Goal: Transaction & Acquisition: Book appointment/travel/reservation

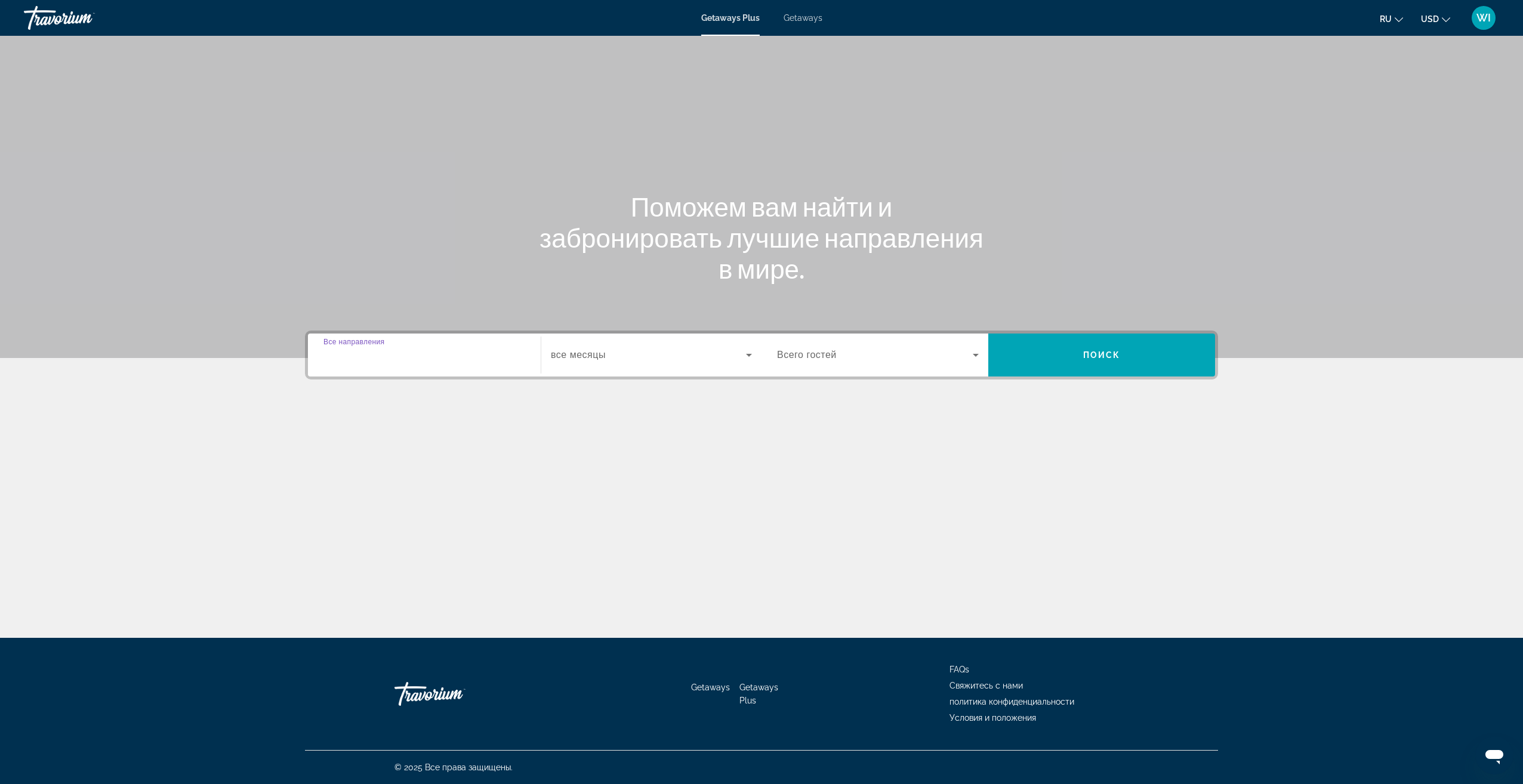
click at [485, 360] on input "Destination Все направления" at bounding box center [424, 356] width 202 height 14
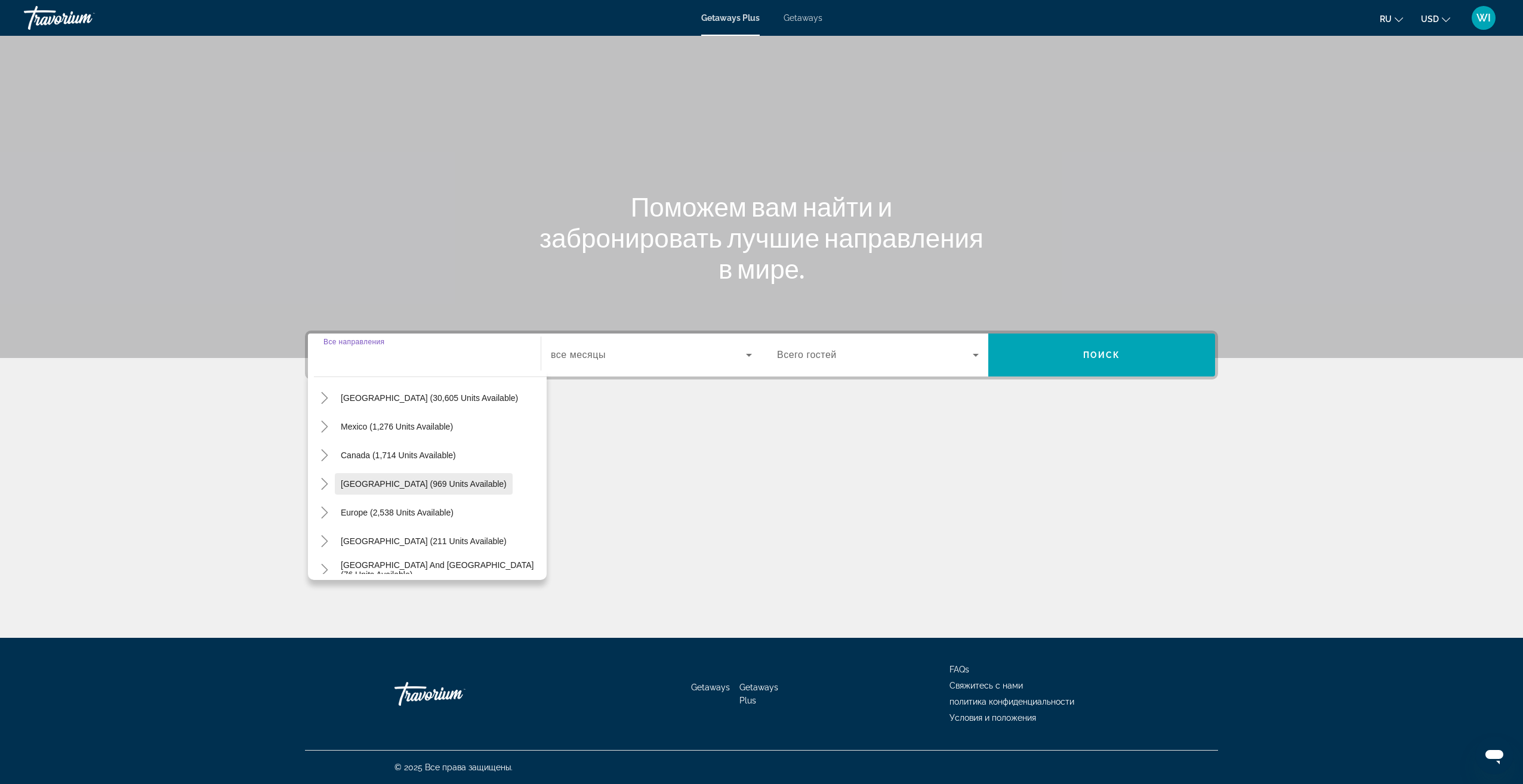
scroll to position [60, 0]
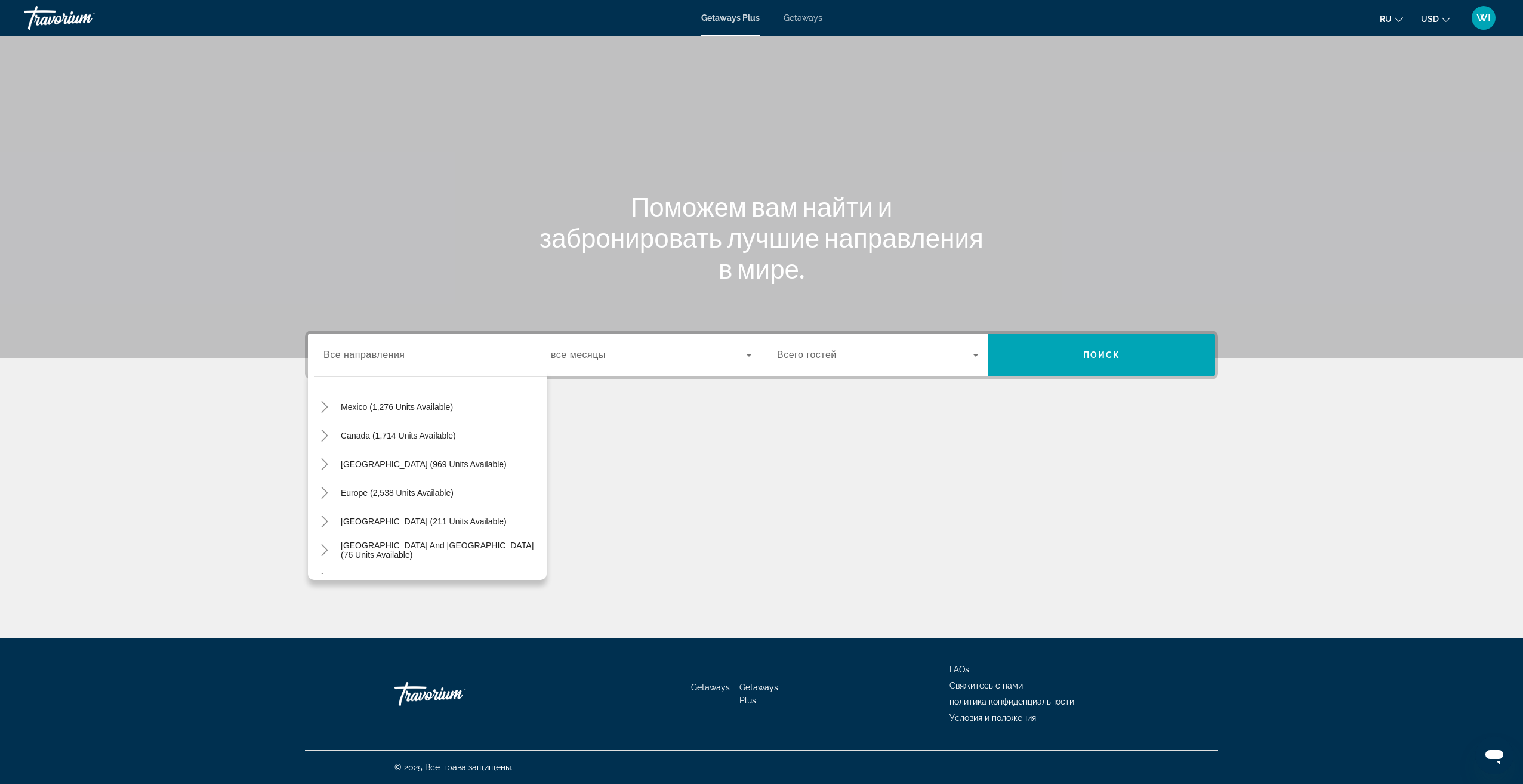
click at [807, 22] on span "Getaways" at bounding box center [803, 18] width 39 height 9
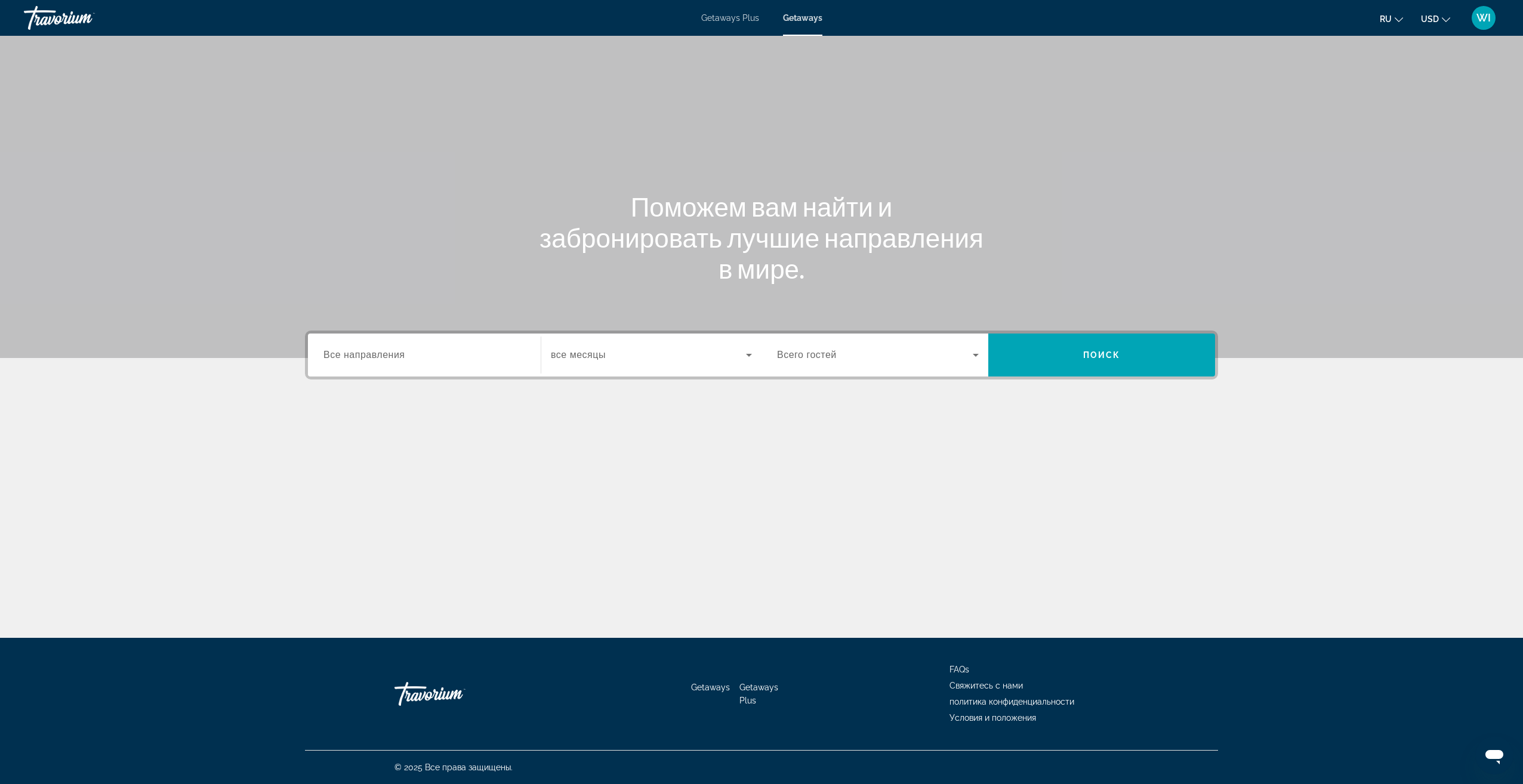
click at [468, 340] on div "Search widget" at bounding box center [424, 355] width 202 height 34
click at [424, 410] on span "Europe (34,921 units available)" at bounding box center [399, 406] width 118 height 9
type input "**********"
click at [688, 354] on span "Search widget" at bounding box center [648, 355] width 195 height 14
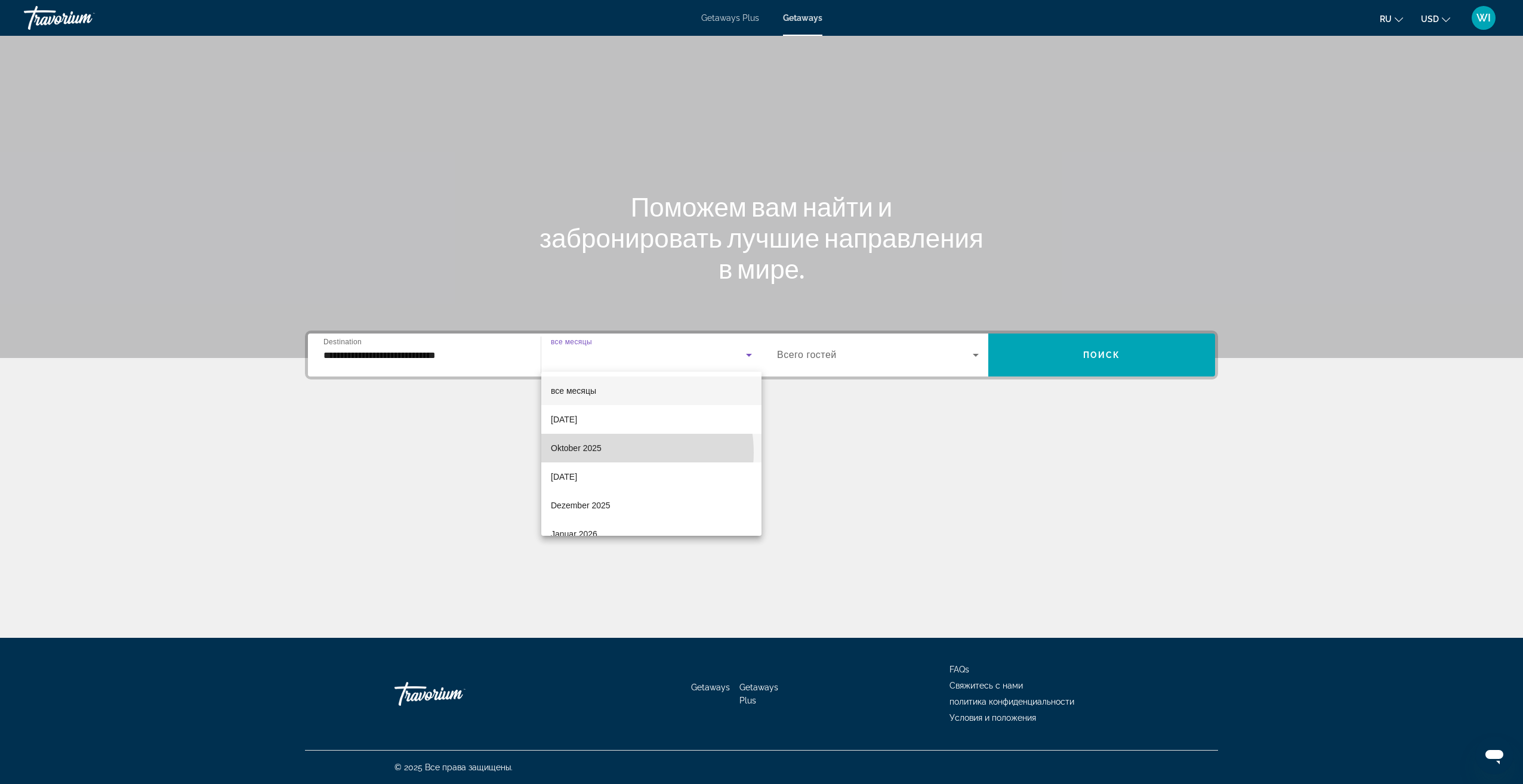
click at [617, 452] on mat-option "Oktober 2025" at bounding box center [651, 448] width 220 height 29
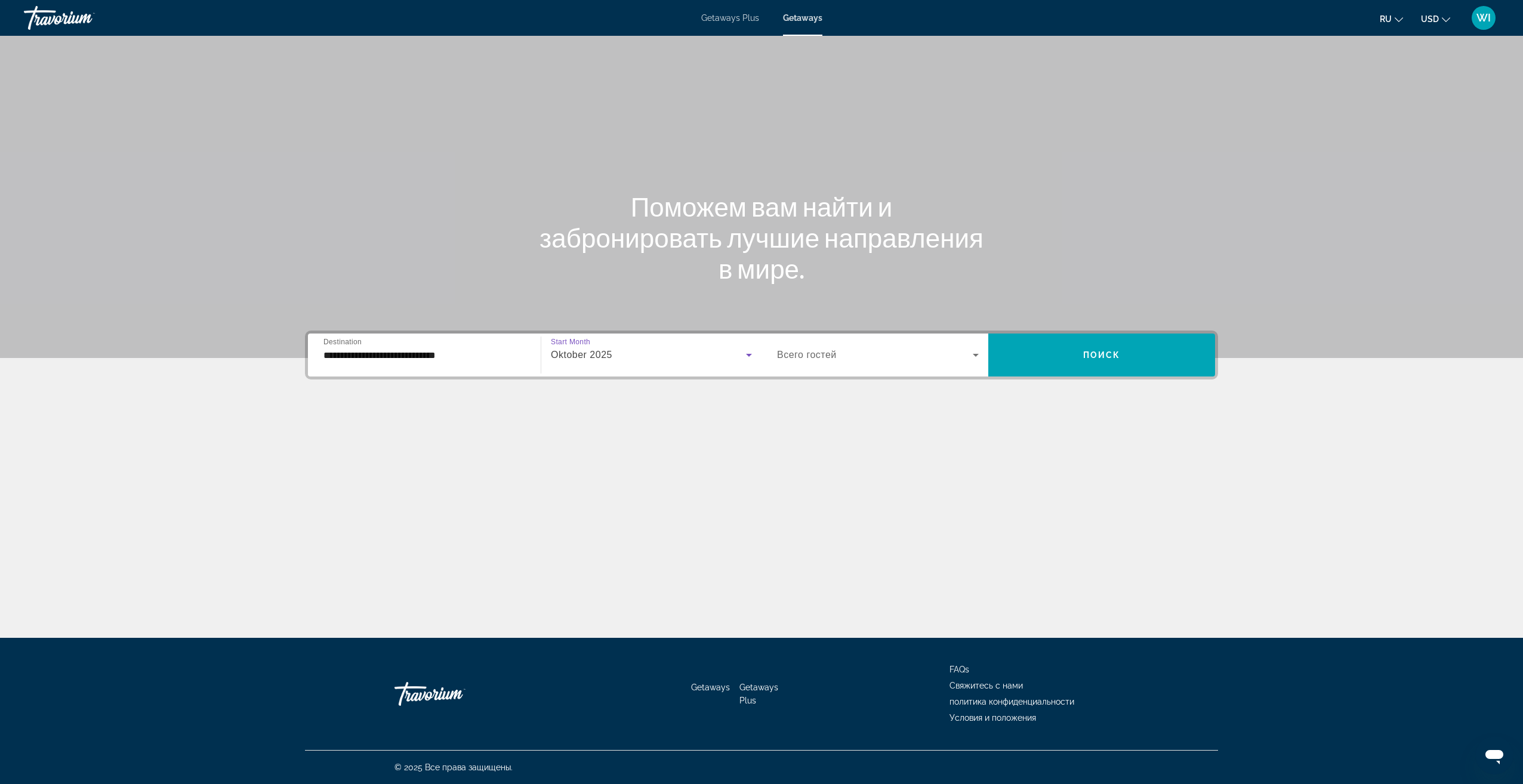
click at [926, 359] on span "Search widget" at bounding box center [874, 355] width 195 height 14
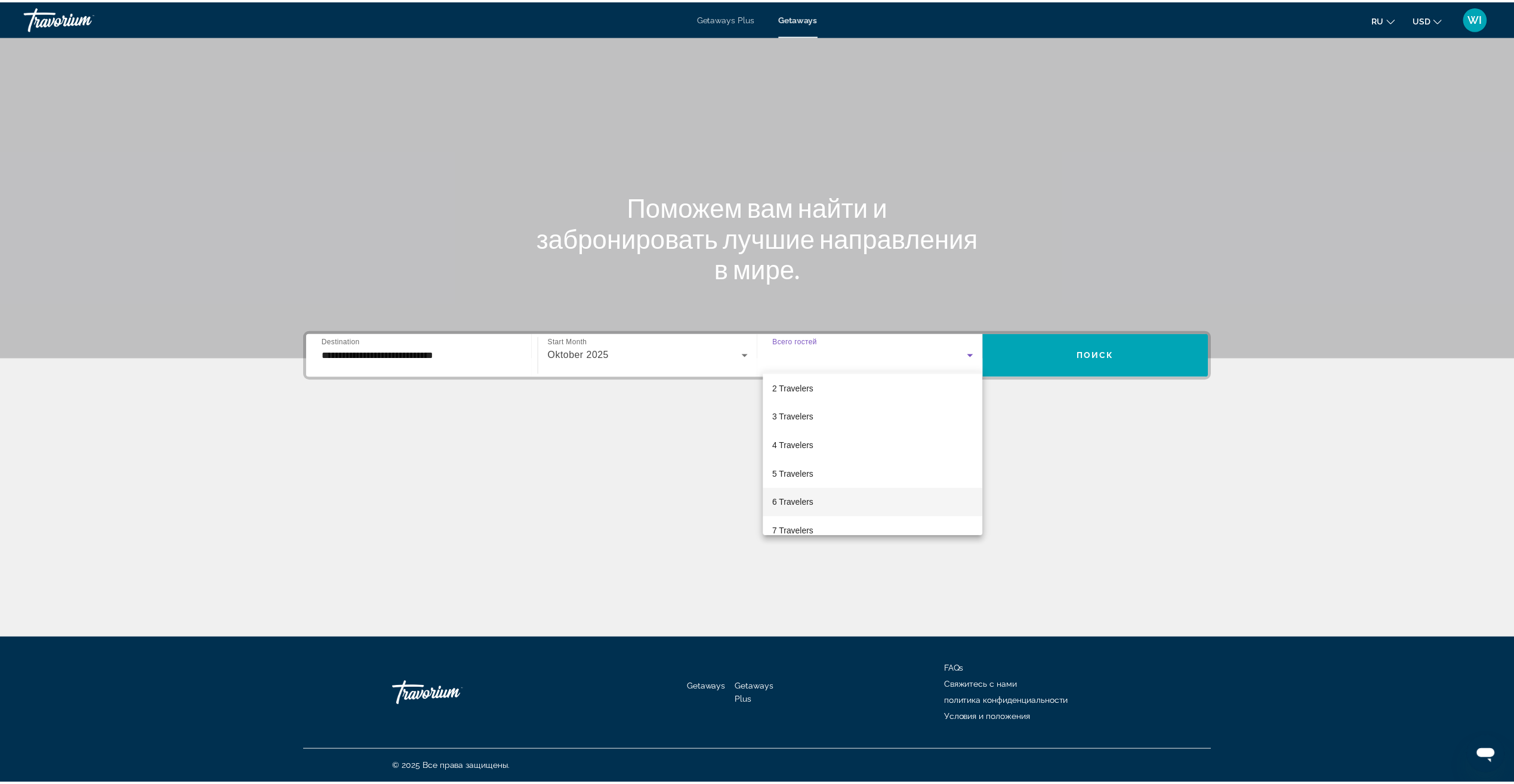
scroll to position [60, 0]
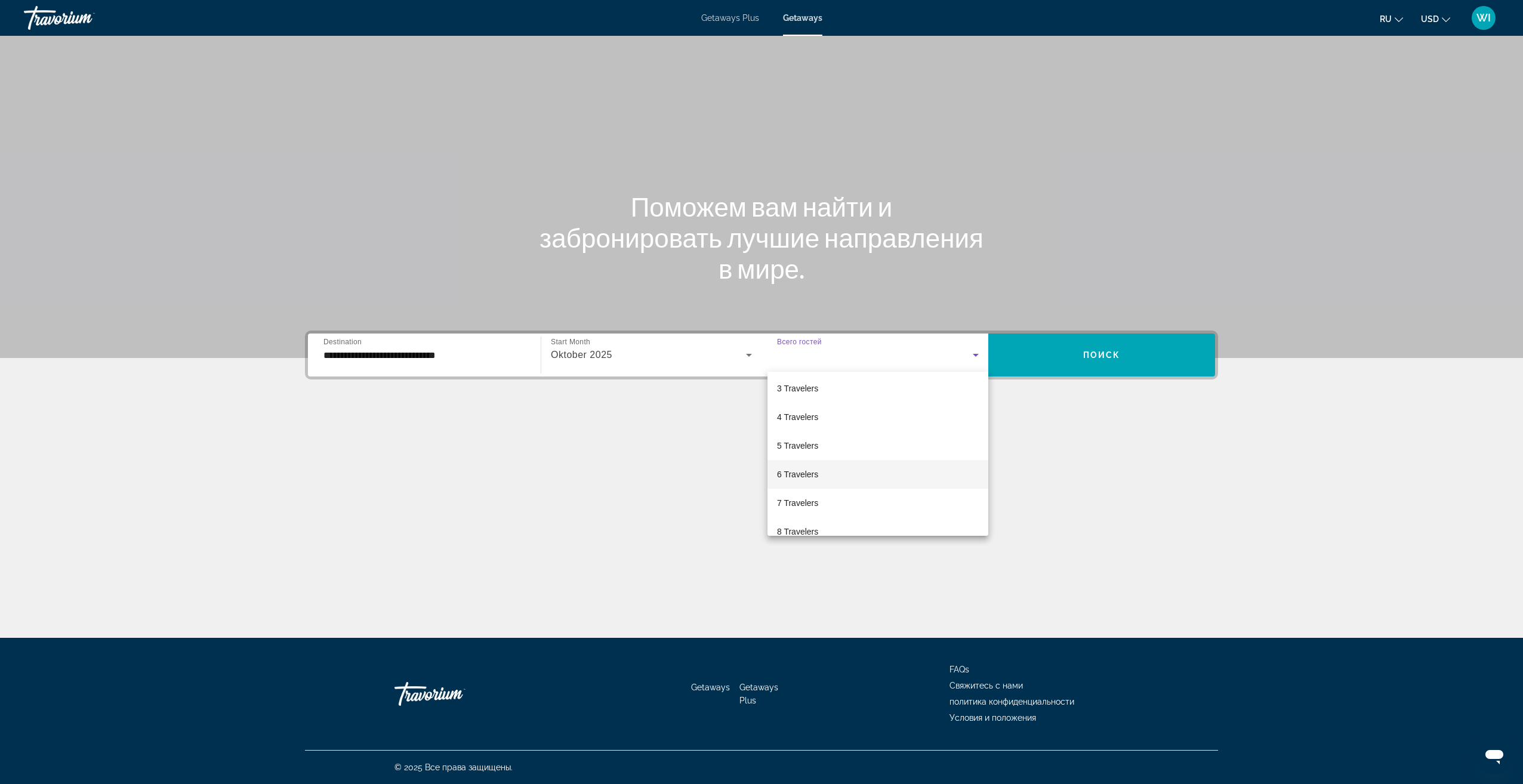
click at [837, 483] on mat-option "6 Travelers" at bounding box center [877, 474] width 221 height 29
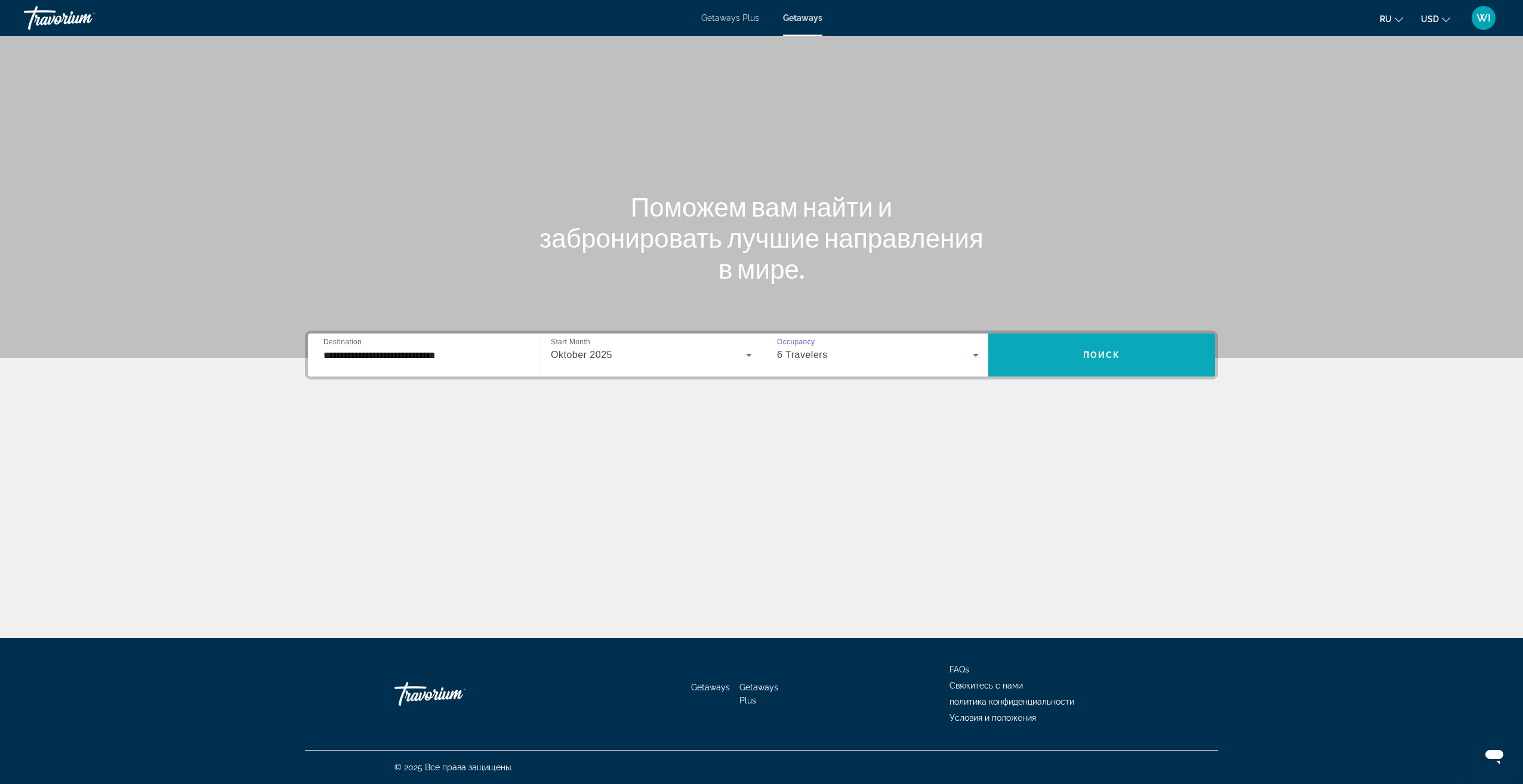
click at [1123, 362] on span "Search widget" at bounding box center [1101, 355] width 227 height 29
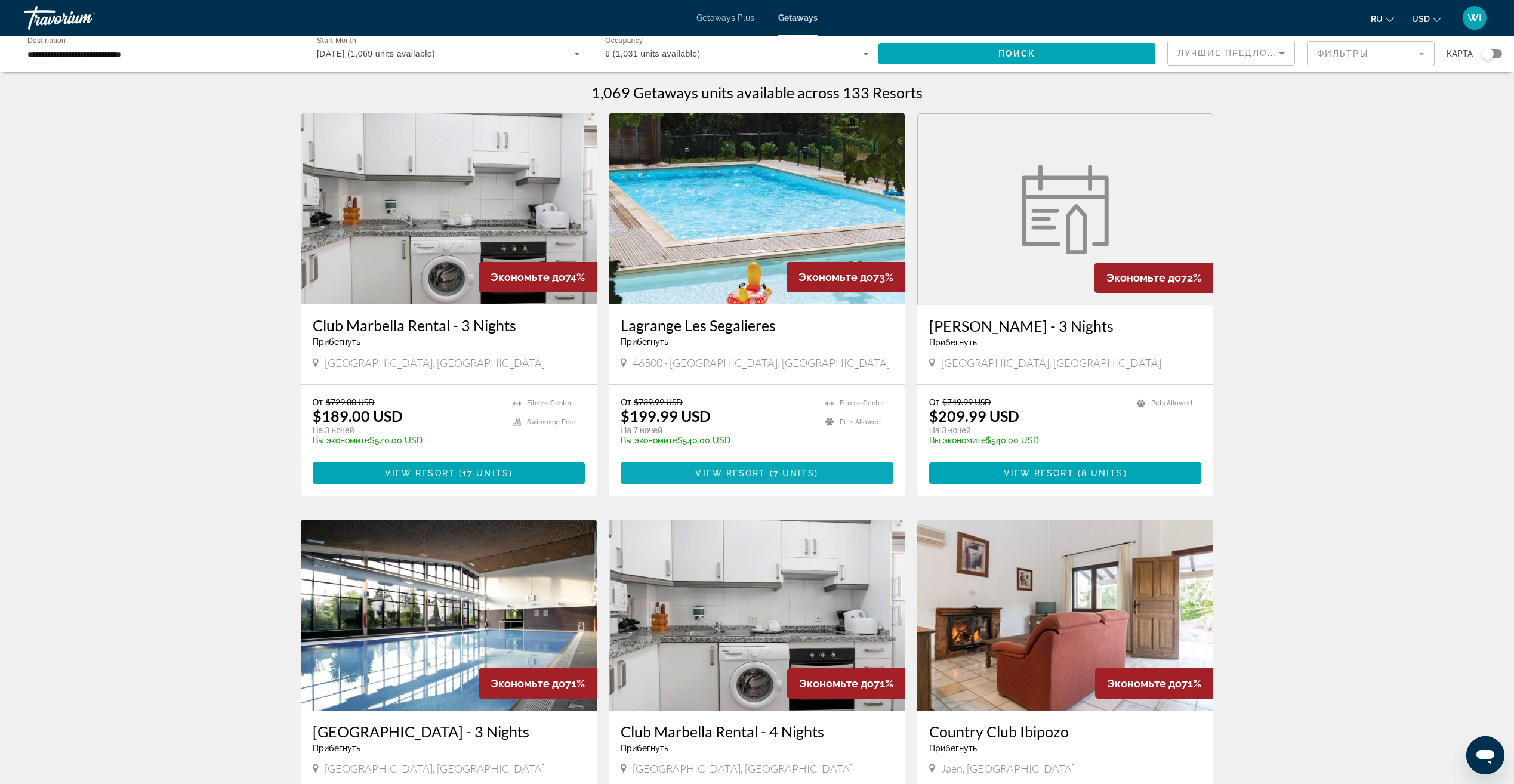
click at [740, 477] on span "View Resort" at bounding box center [730, 472] width 70 height 9
click at [1506, 57] on div "**********" at bounding box center [757, 53] width 1514 height 36
click at [1497, 53] on div "Search widget" at bounding box center [1492, 53] width 20 height 9
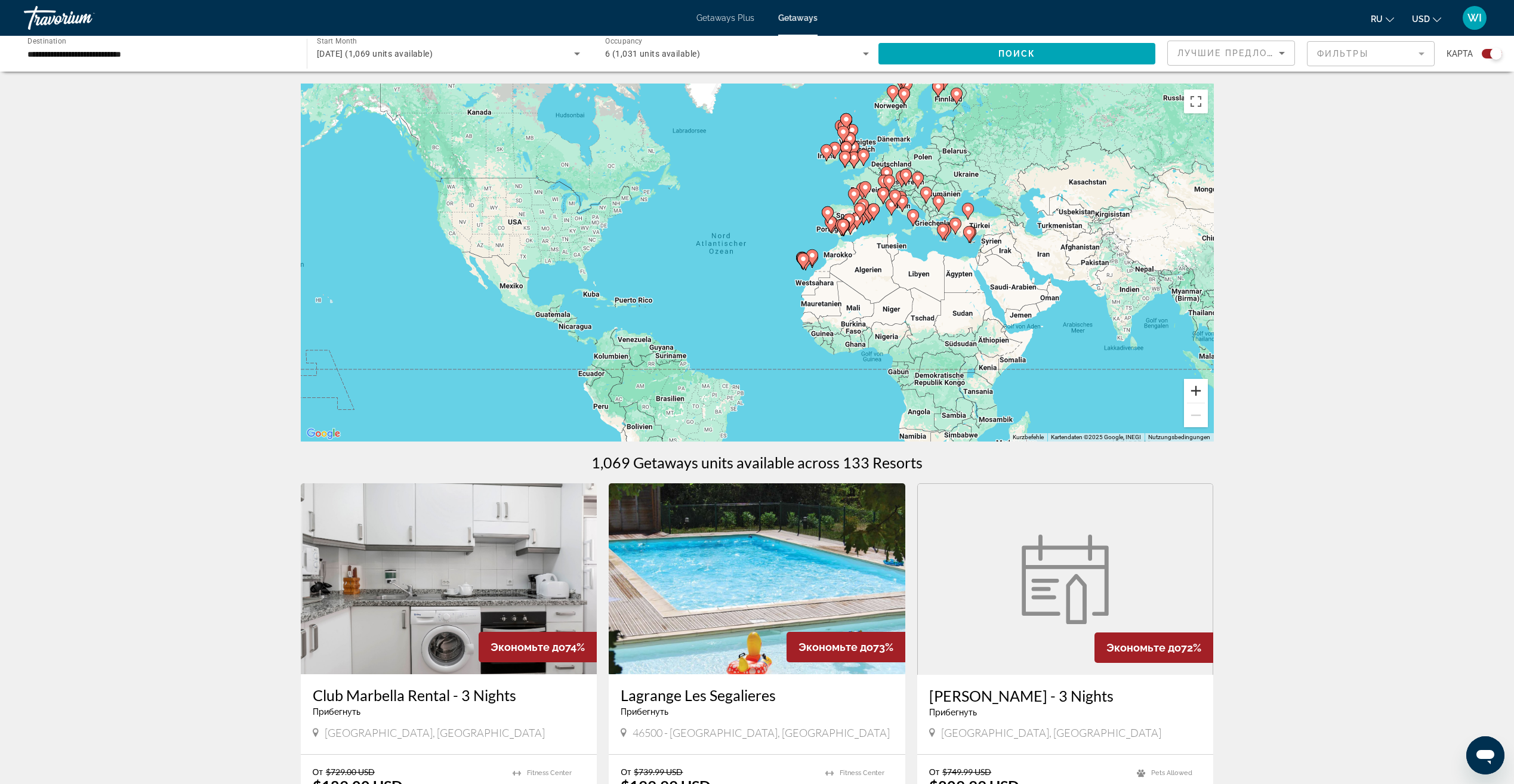
click at [1192, 384] on button "Vergrößern" at bounding box center [1196, 391] width 24 height 24
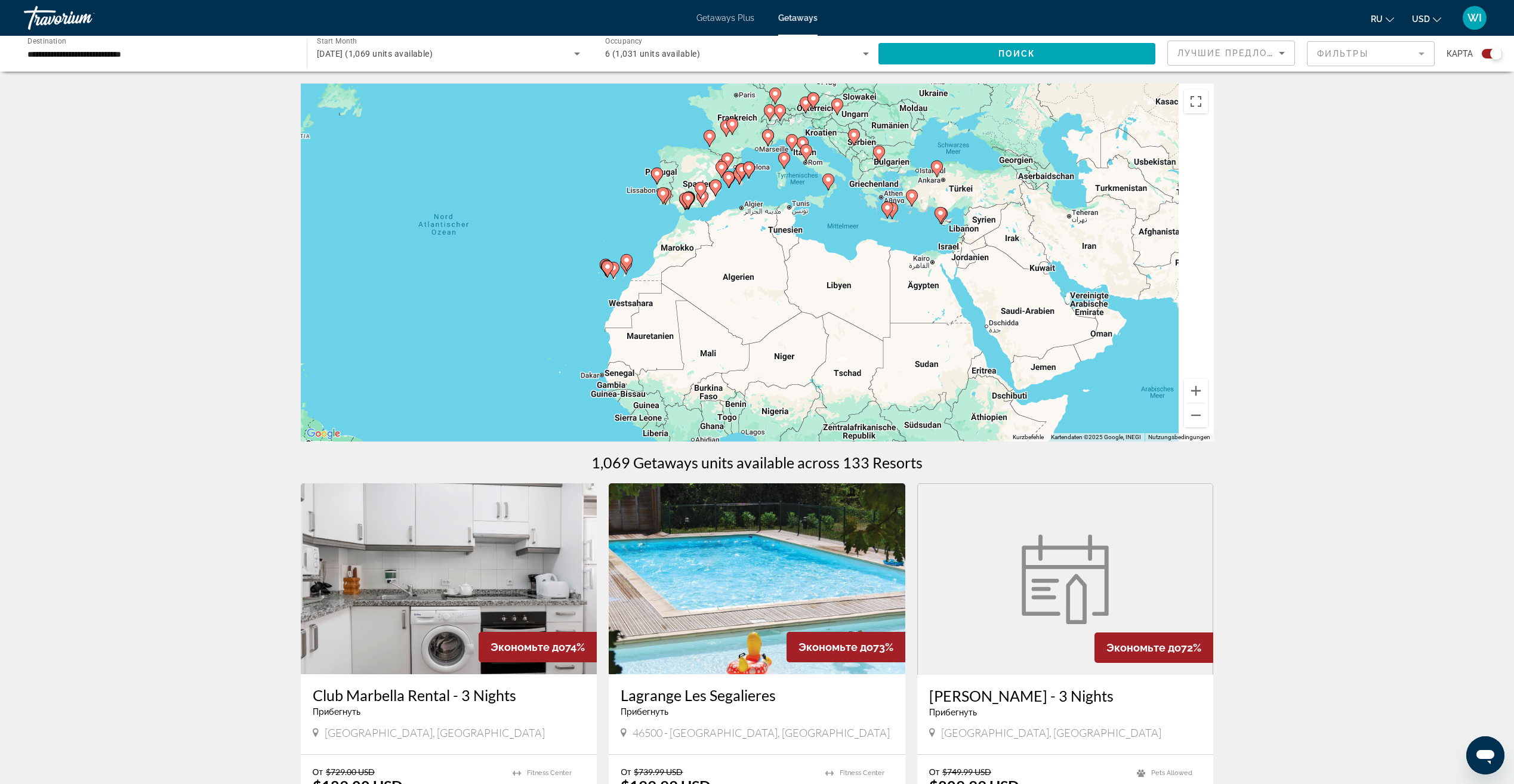
drag, startPoint x: 1033, startPoint y: 320, endPoint x: 787, endPoint y: 323, distance: 246.0
click at [775, 324] on div "Um den Modus zum Ziehen mit der Tastatur zu aktivieren, drückst du Alt + Eingab…" at bounding box center [757, 263] width 913 height 358
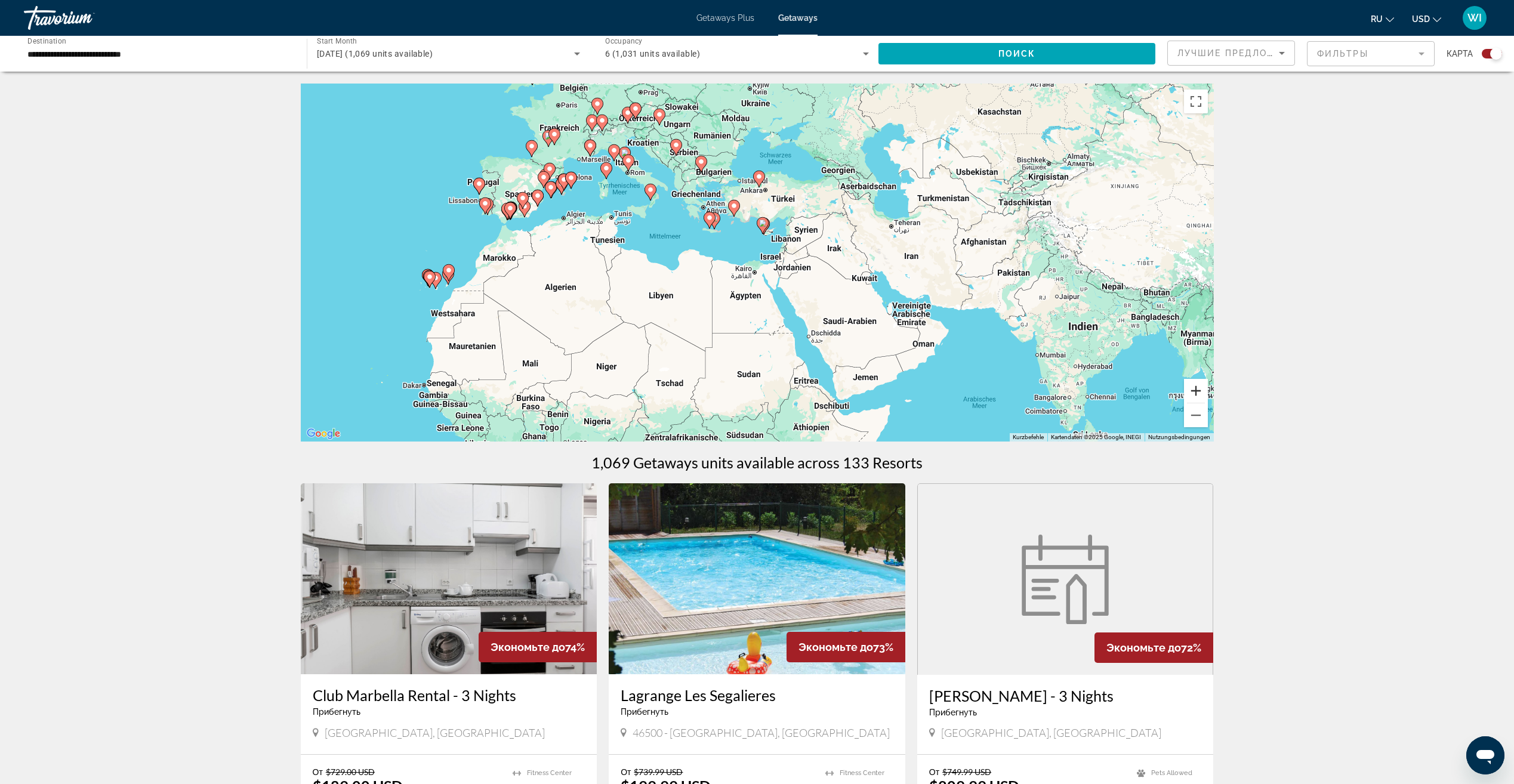
click at [1203, 389] on button "Vergrößern" at bounding box center [1196, 391] width 24 height 24
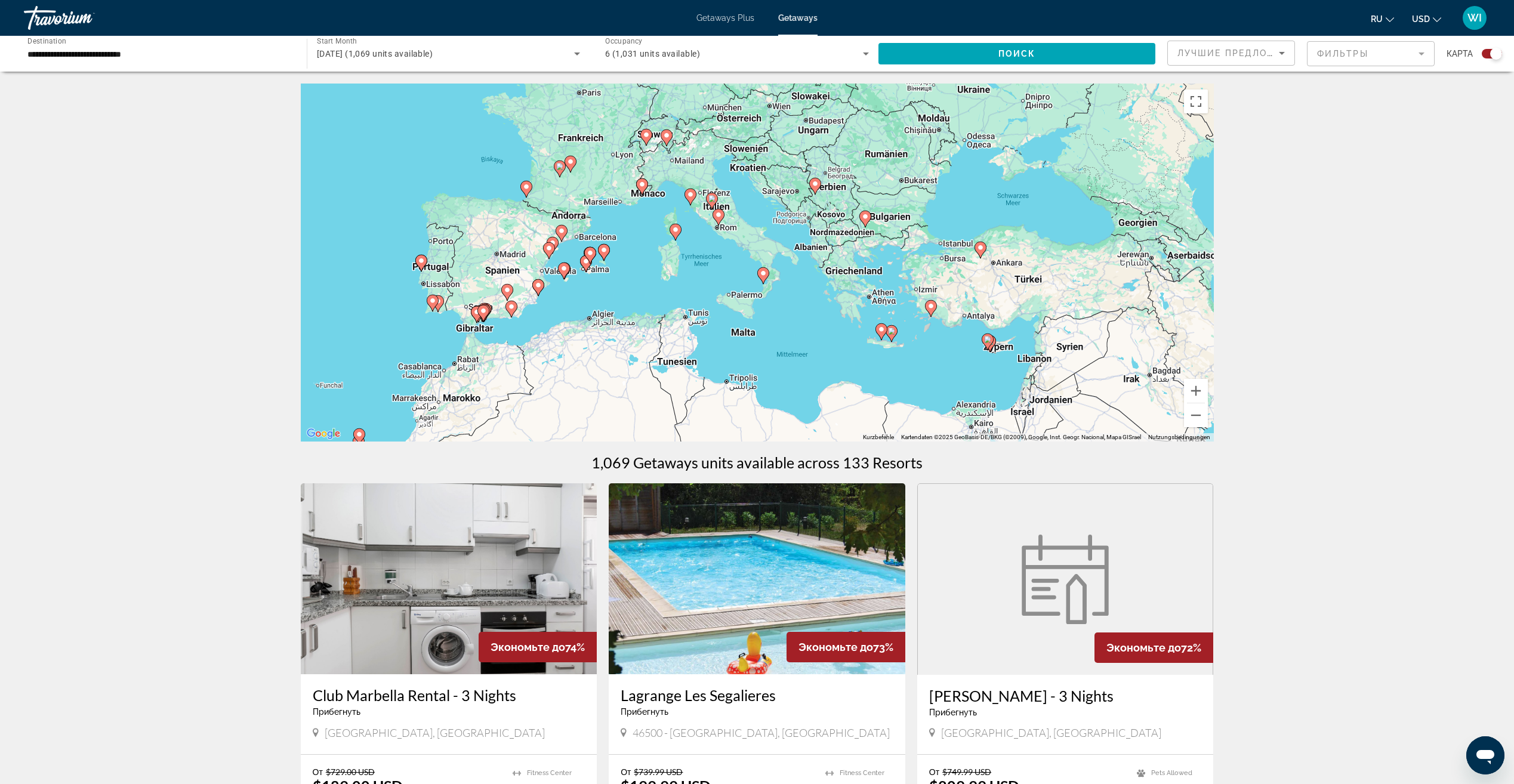
drag, startPoint x: 818, startPoint y: 289, endPoint x: 1007, endPoint y: 416, distance: 227.7
click at [1007, 416] on div "Um den Modus zum Ziehen mit der Tastatur zu aktivieren, drückst du Alt + Eingab…" at bounding box center [757, 263] width 913 height 358
click at [1196, 391] on button "Vergrößern" at bounding box center [1196, 391] width 24 height 24
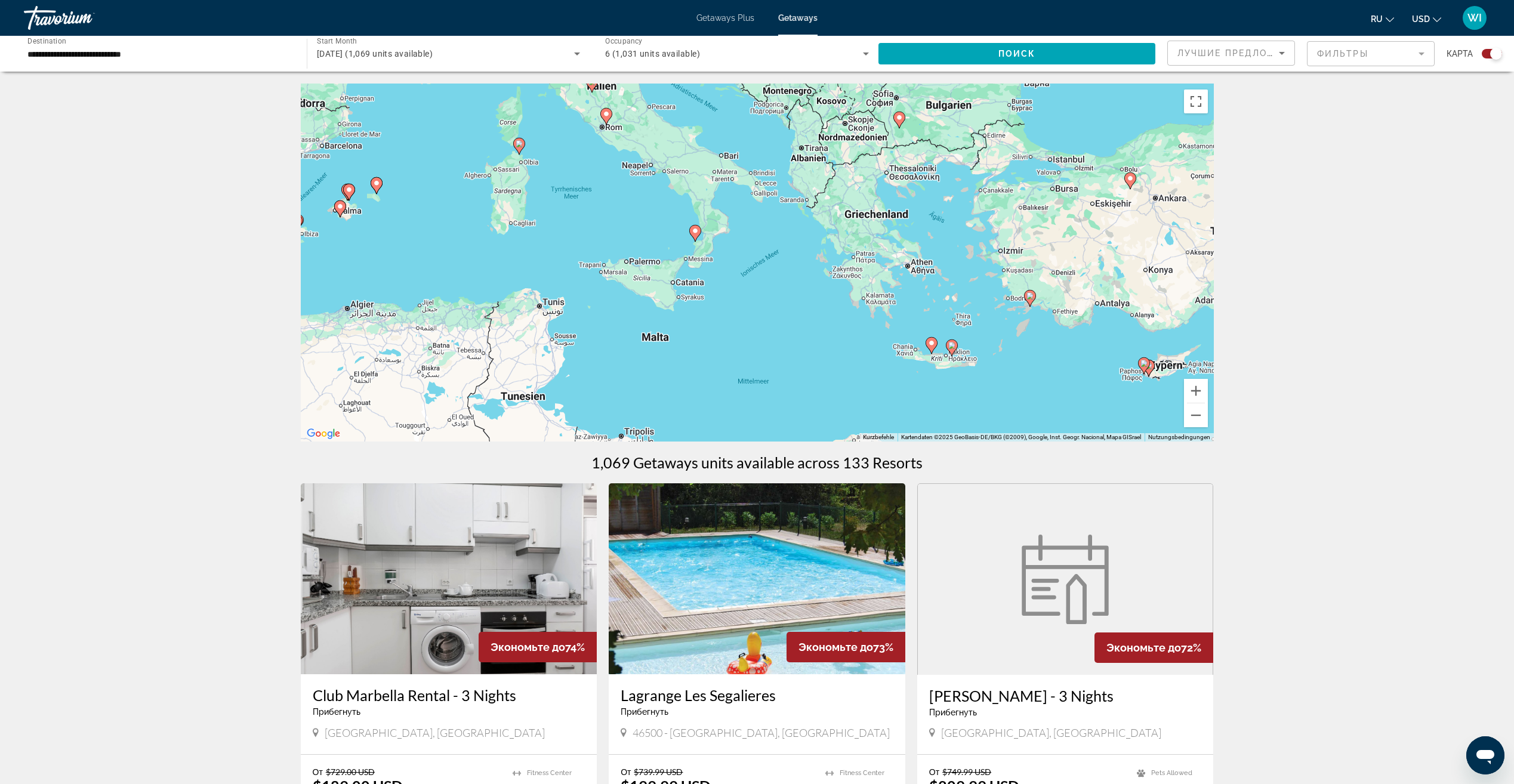
drag, startPoint x: 1015, startPoint y: 365, endPoint x: 940, endPoint y: 298, distance: 100.6
click at [940, 298] on div "Um den Modus zum Ziehen mit der Tastatur zu aktivieren, drückst du Alt + Eingab…" at bounding box center [757, 263] width 913 height 358
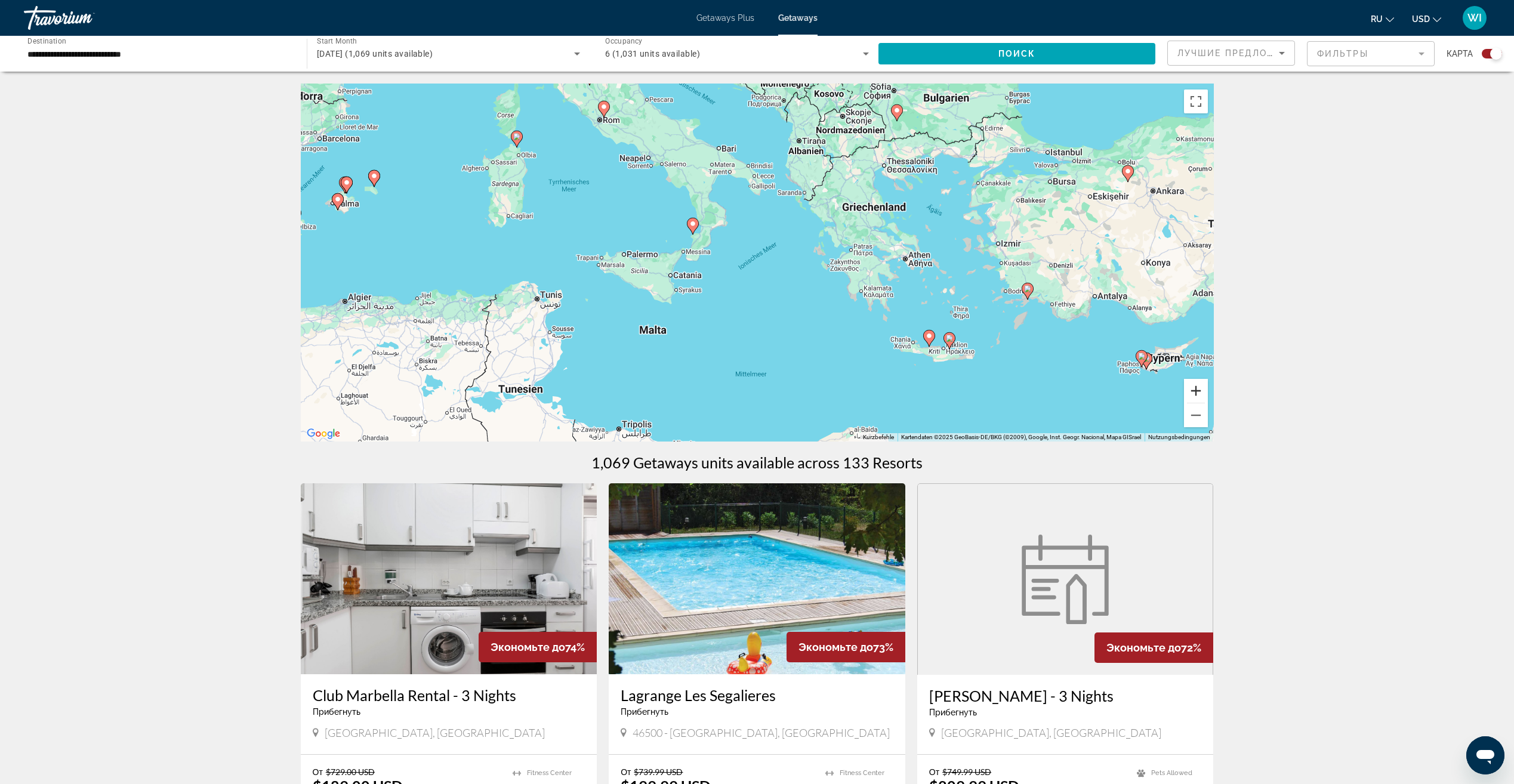
click at [1199, 393] on button "Vergrößern" at bounding box center [1196, 391] width 24 height 24
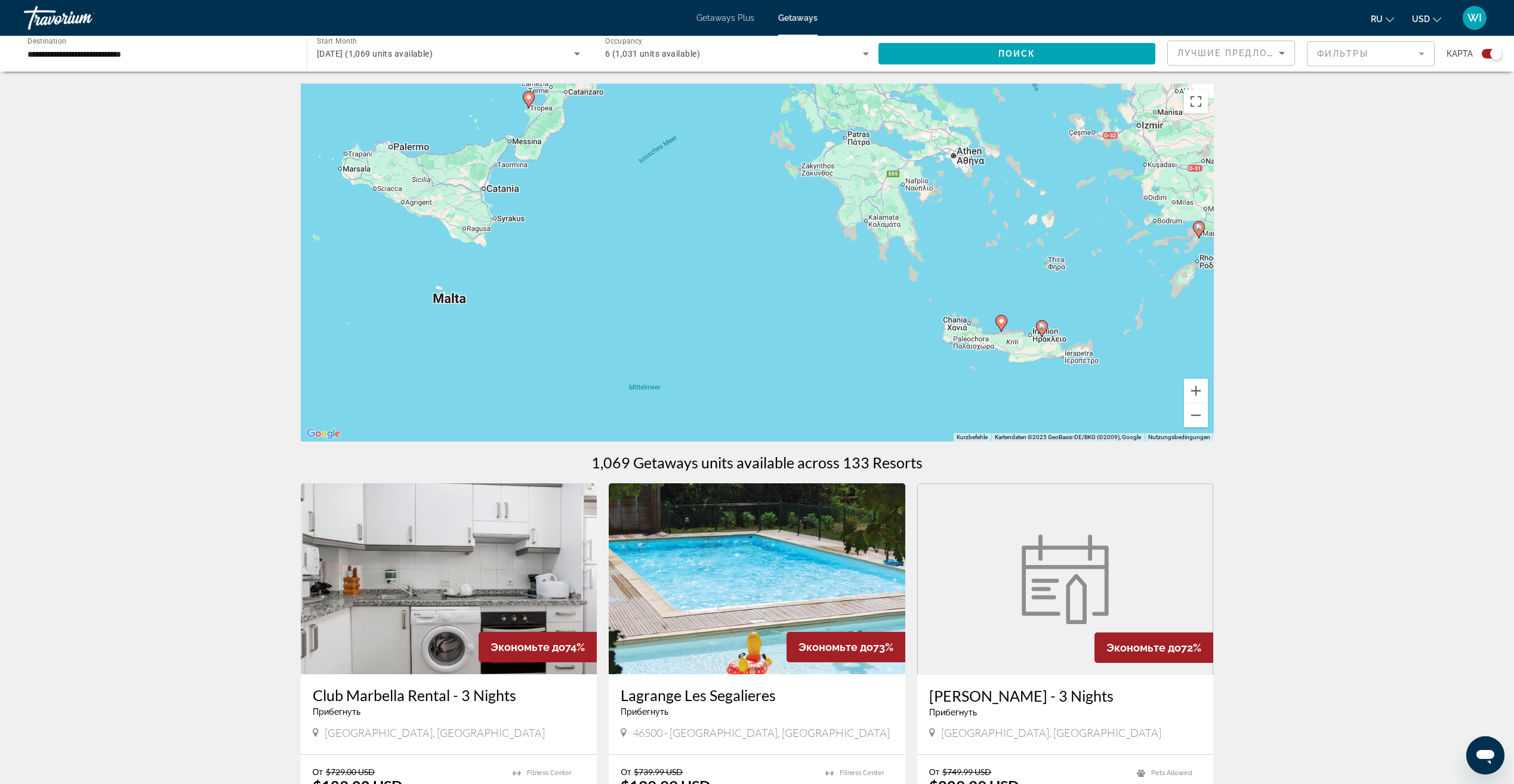
drag, startPoint x: 1073, startPoint y: 377, endPoint x: 974, endPoint y: 275, distance: 142.1
click at [974, 275] on div "Um den Modus zum Ziehen mit der Tastatur zu aktivieren, drückst du Alt + Eingab…" at bounding box center [757, 263] width 913 height 358
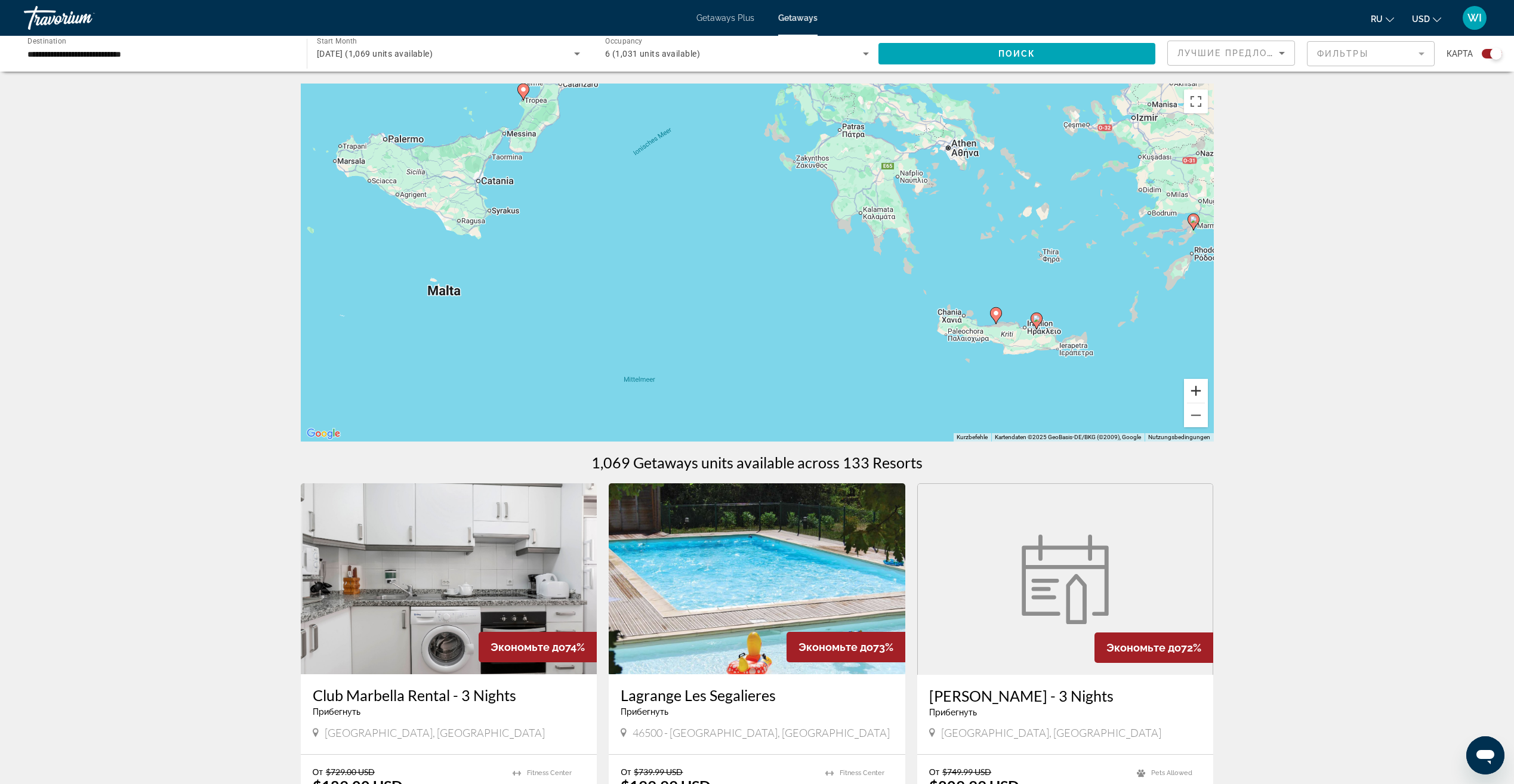
click at [1192, 389] on button "Vergrößern" at bounding box center [1196, 391] width 24 height 24
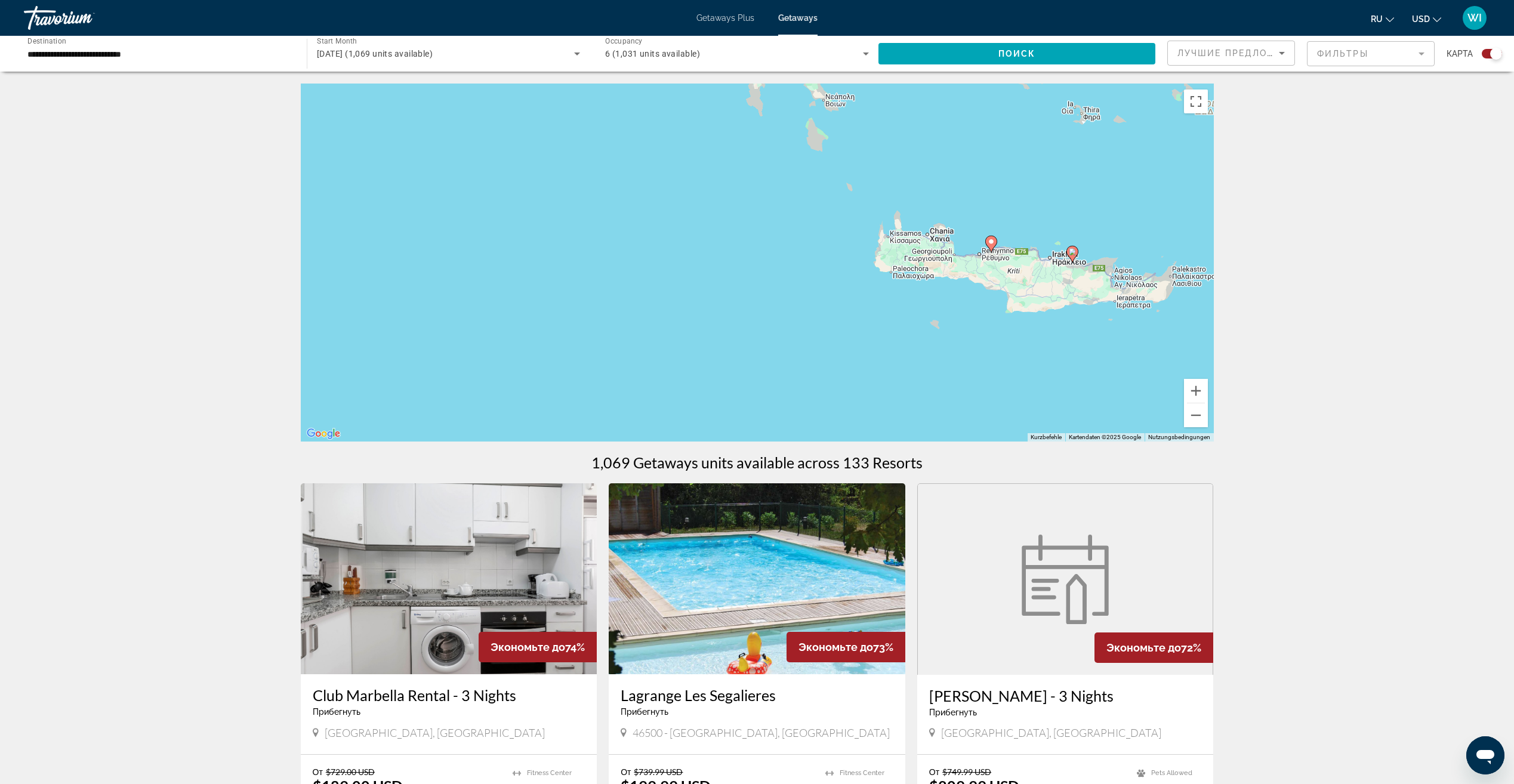
drag, startPoint x: 1095, startPoint y: 337, endPoint x: 873, endPoint y: 212, distance: 254.8
click at [873, 212] on div "Um den Modus zum Ziehen mit der Tastatur zu aktivieren, drückst du Alt + Eingab…" at bounding box center [757, 263] width 913 height 358
click at [991, 245] on icon "Main content" at bounding box center [990, 244] width 11 height 16
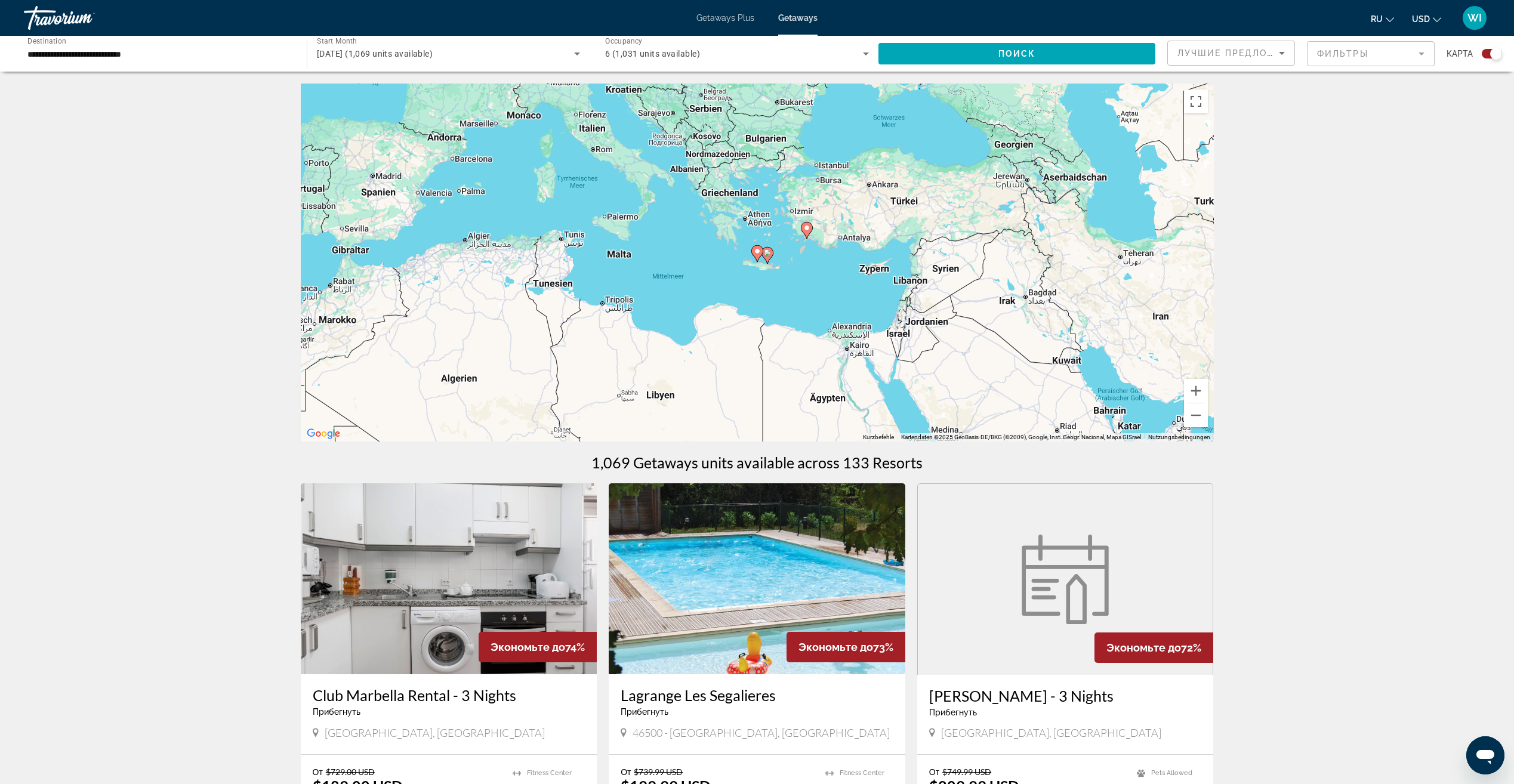
click at [755, 251] on image "Main content" at bounding box center [757, 251] width 7 height 7
type input "**********"
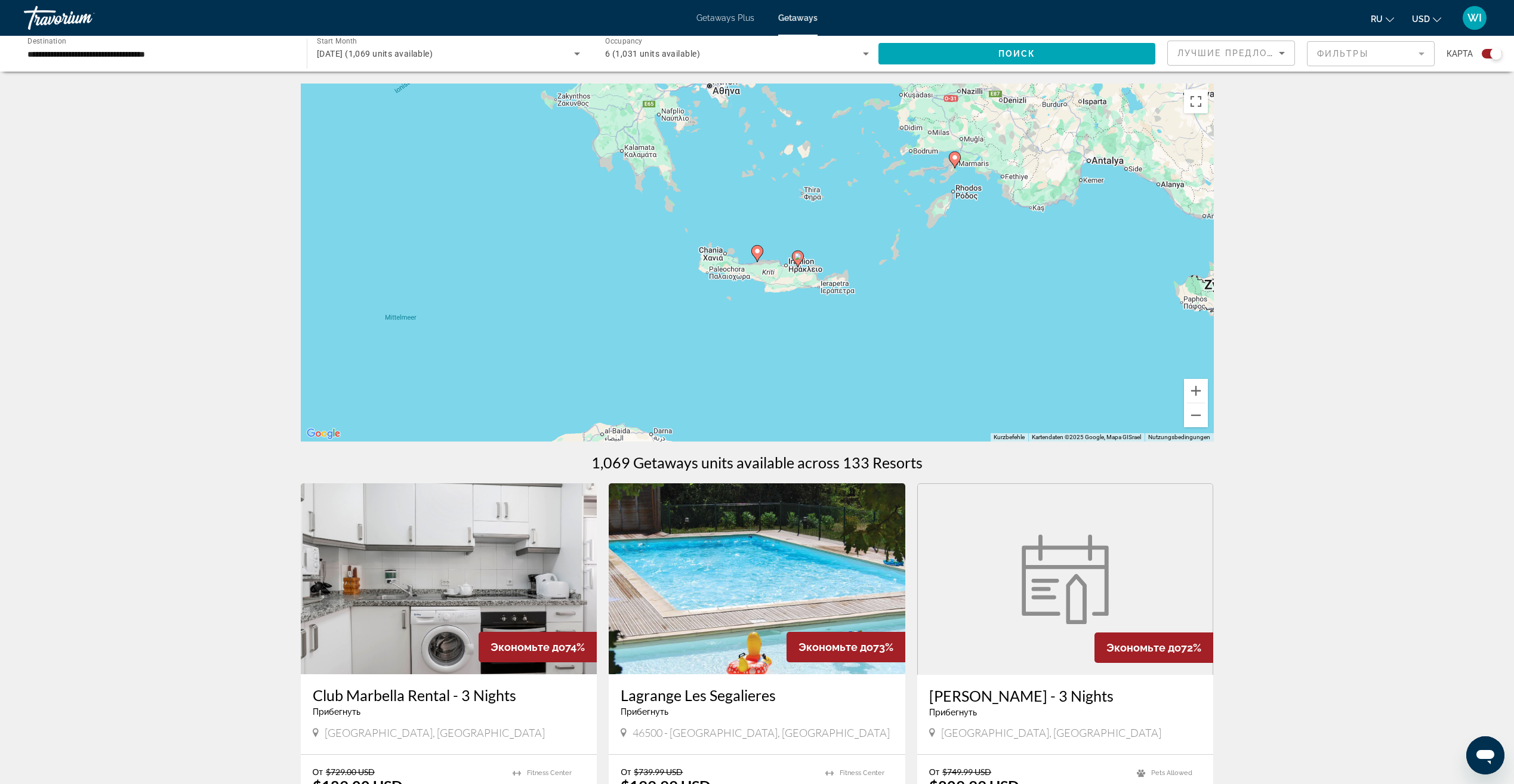
click at [755, 251] on image "Main content" at bounding box center [757, 251] width 7 height 7
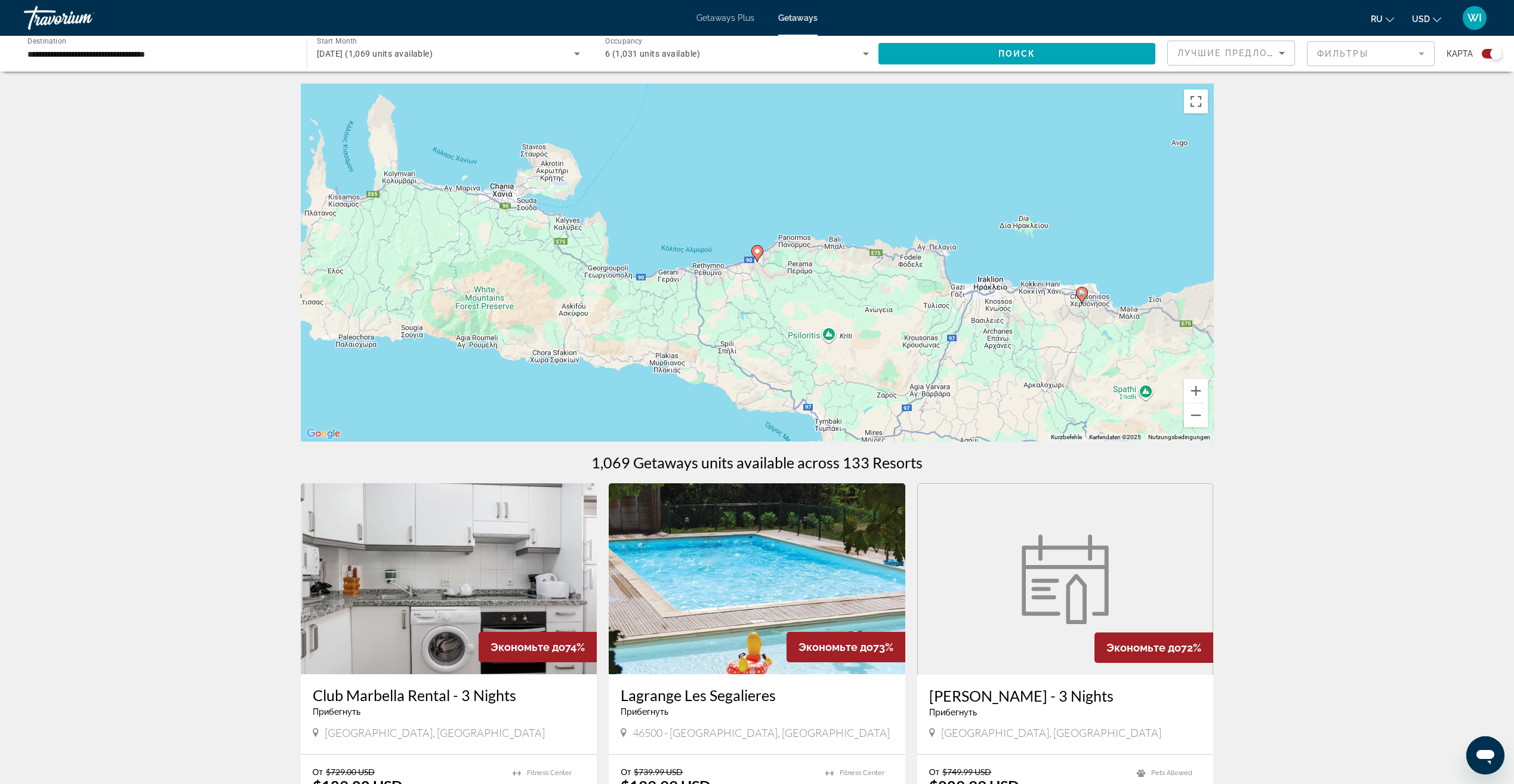
click at [755, 251] on image "Main content" at bounding box center [757, 251] width 7 height 7
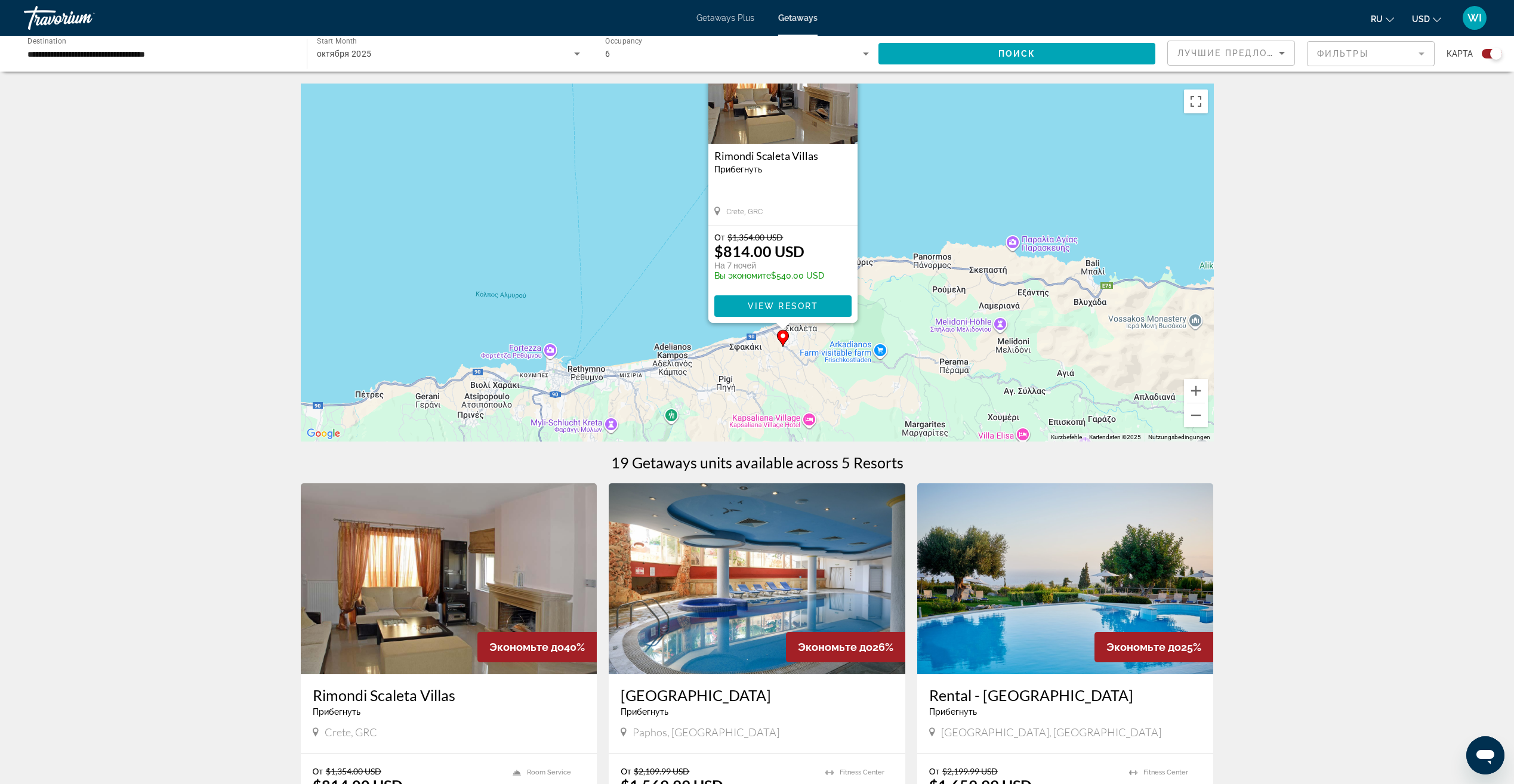
drag, startPoint x: 904, startPoint y: 354, endPoint x: 929, endPoint y: 278, distance: 80.0
click at [929, 278] on div "Um den Modus zum Ziehen mit der Tastatur zu aktivieren, drückst du Alt + Eingab…" at bounding box center [757, 263] width 913 height 358
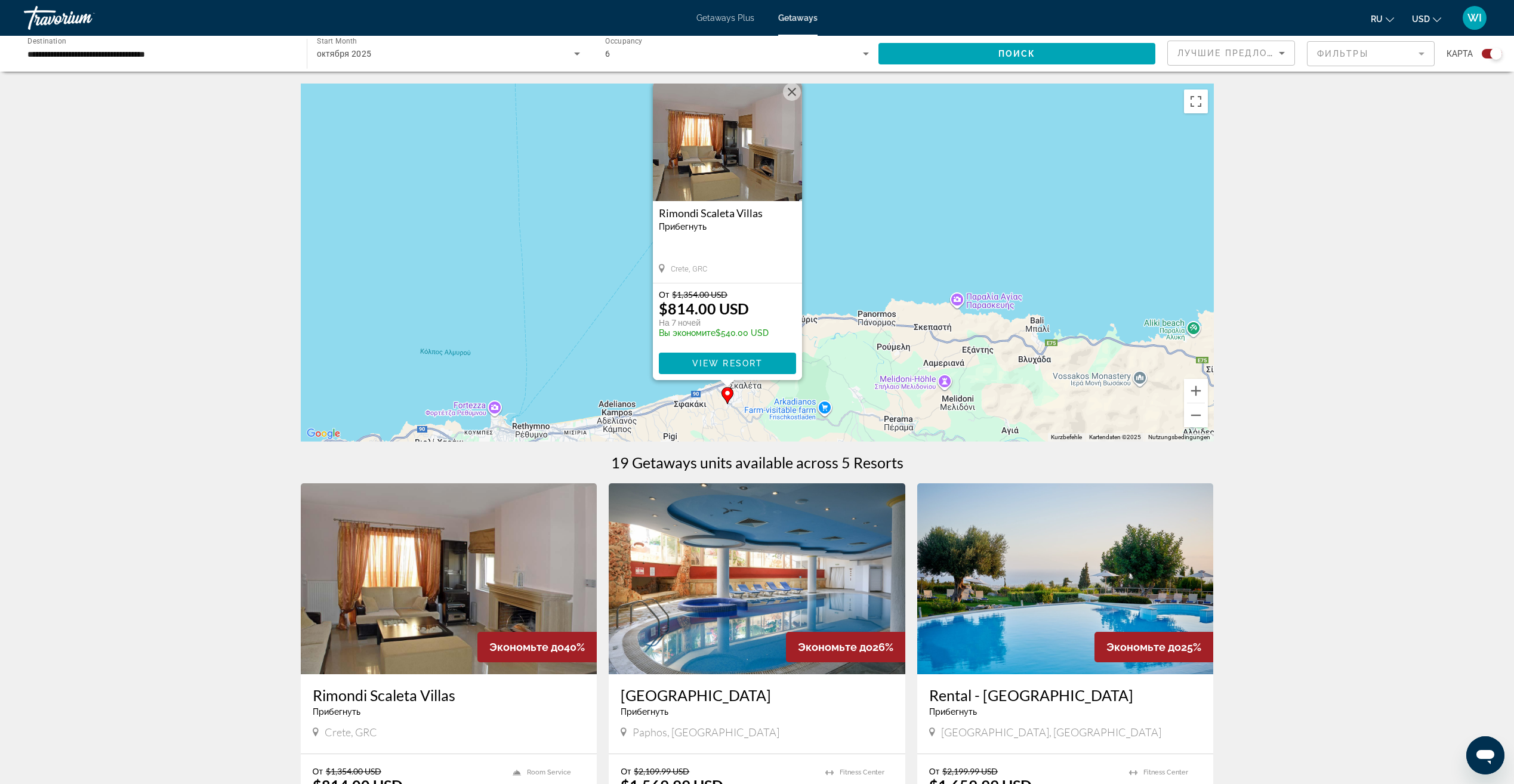
drag, startPoint x: 990, startPoint y: 221, endPoint x: 928, endPoint y: 281, distance: 86.3
click at [928, 281] on div "Um den Modus zum Ziehen mit der Tastatur zu aktivieren, drückst du Alt + Eingab…" at bounding box center [757, 263] width 913 height 358
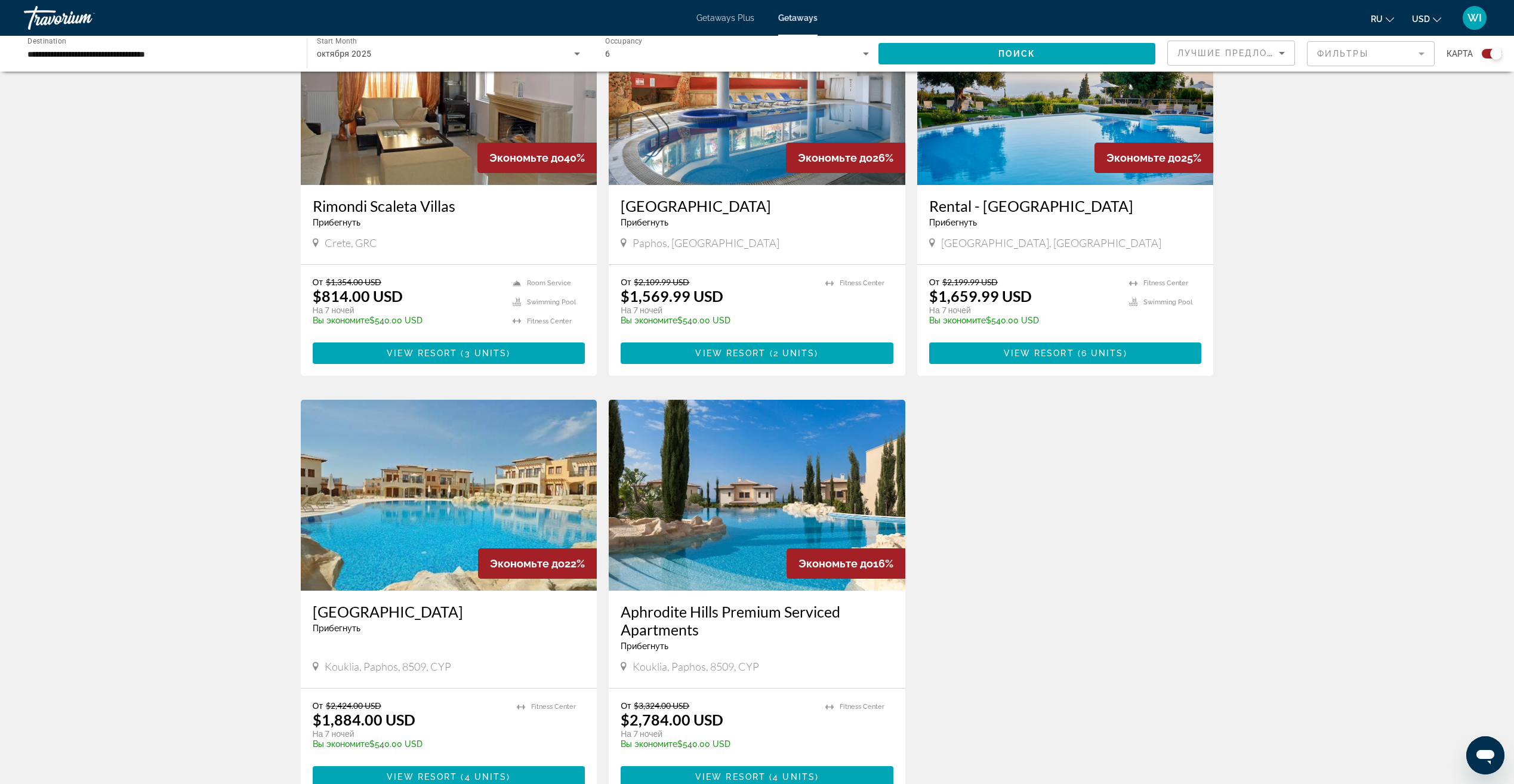
scroll to position [484, 0]
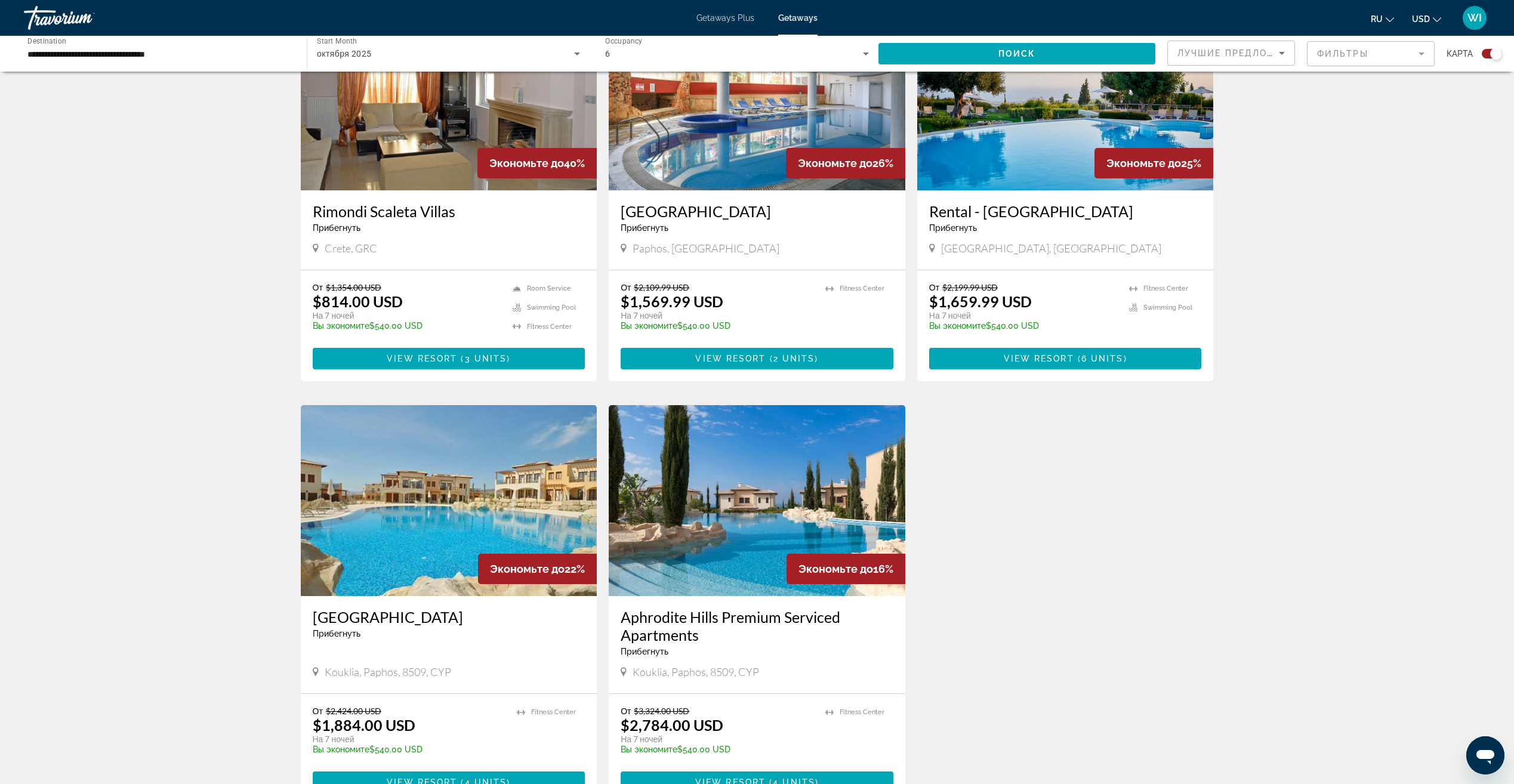
click at [1005, 175] on img "Main content" at bounding box center [1065, 95] width 297 height 191
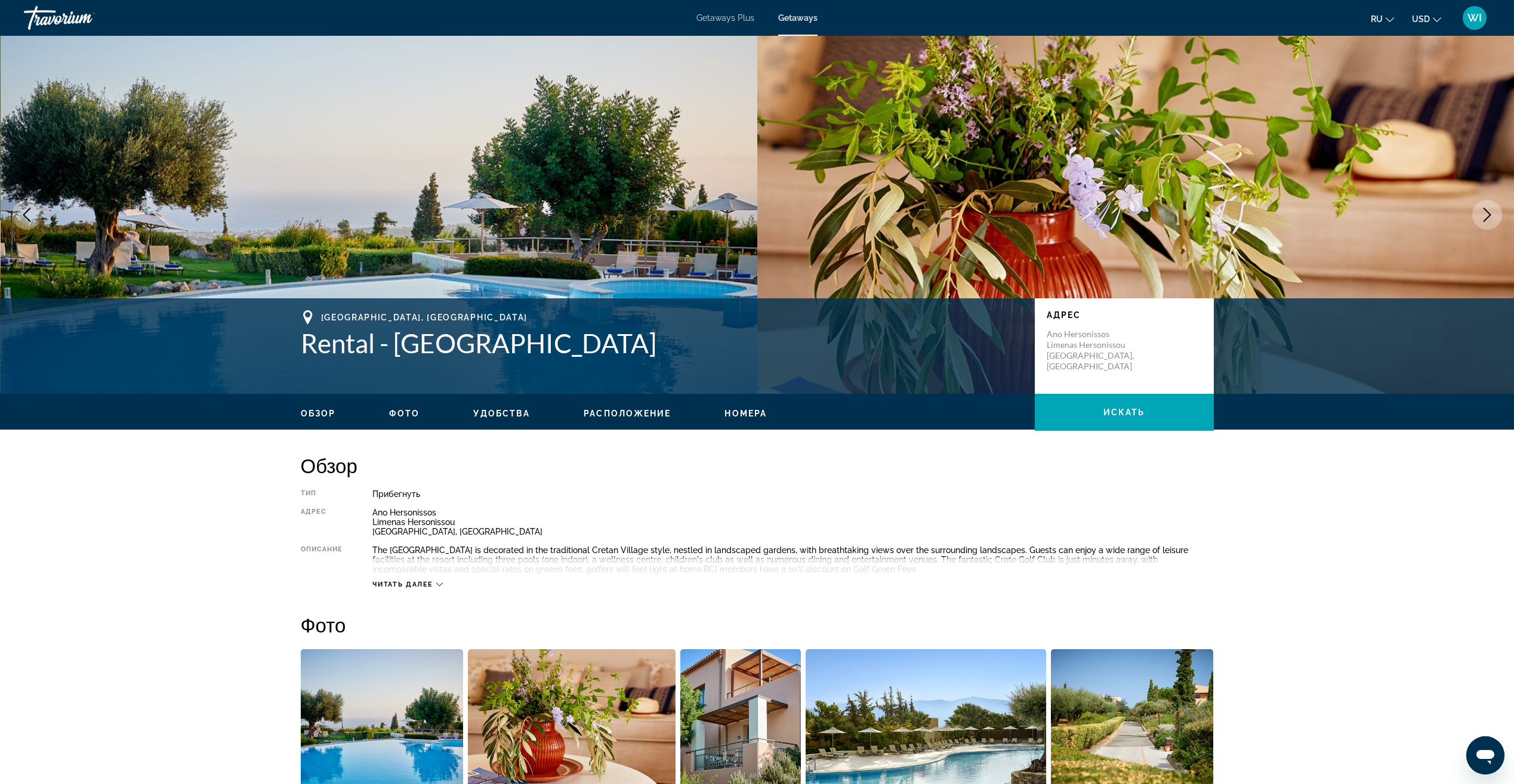
click at [416, 411] on span "Фото" at bounding box center [404, 413] width 30 height 9
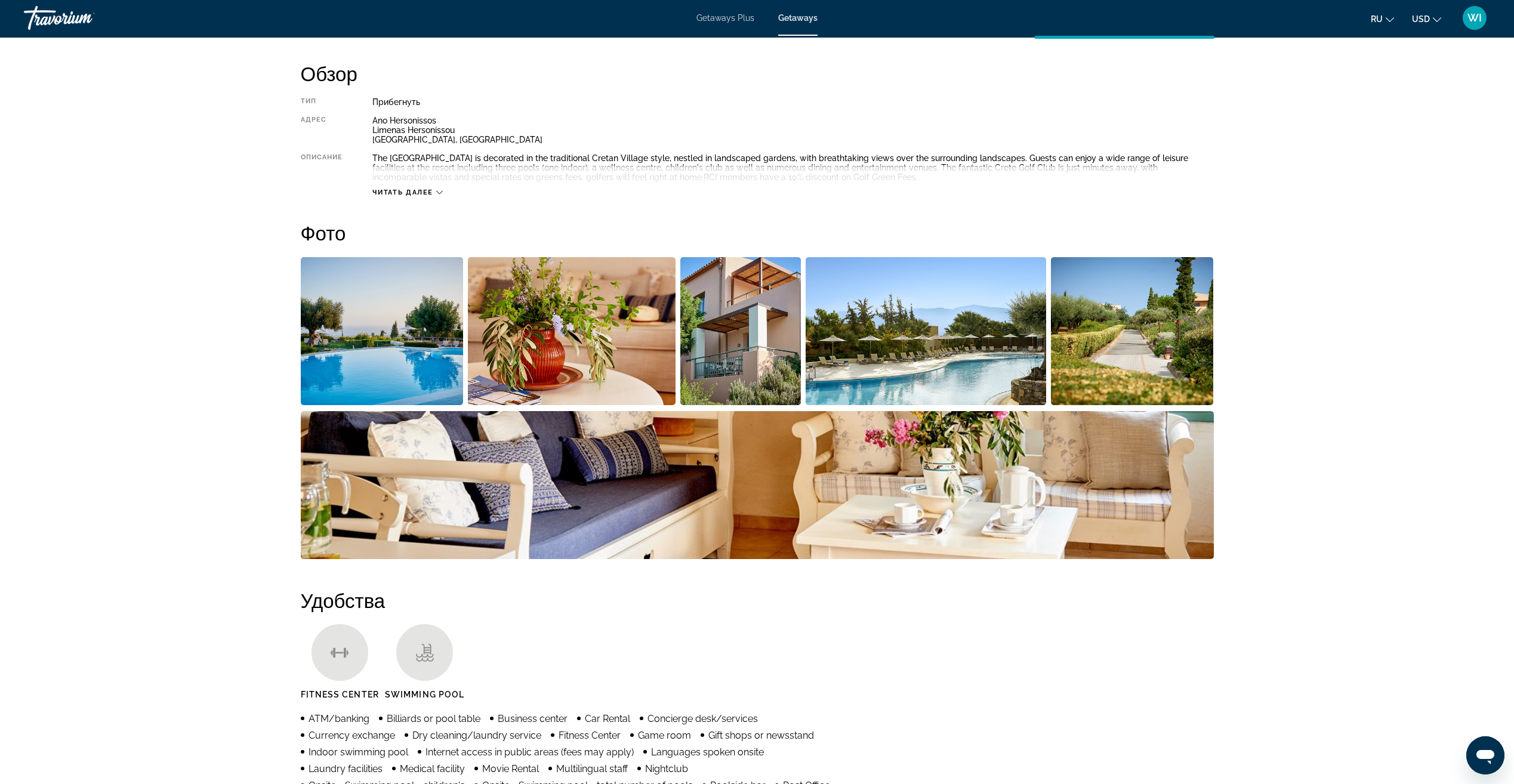
scroll to position [422, 0]
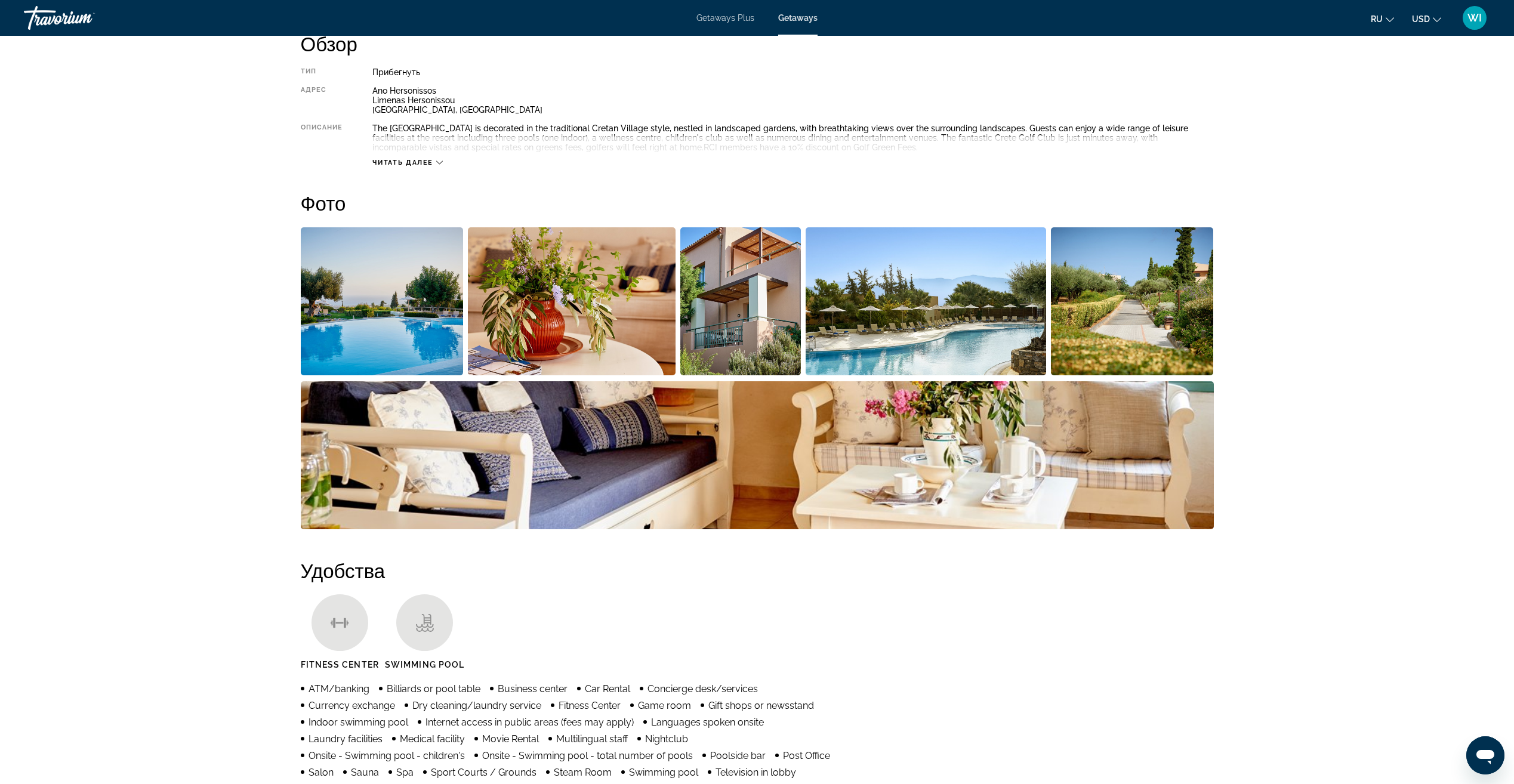
click at [442, 160] on icon "Main content" at bounding box center [439, 163] width 6 height 6
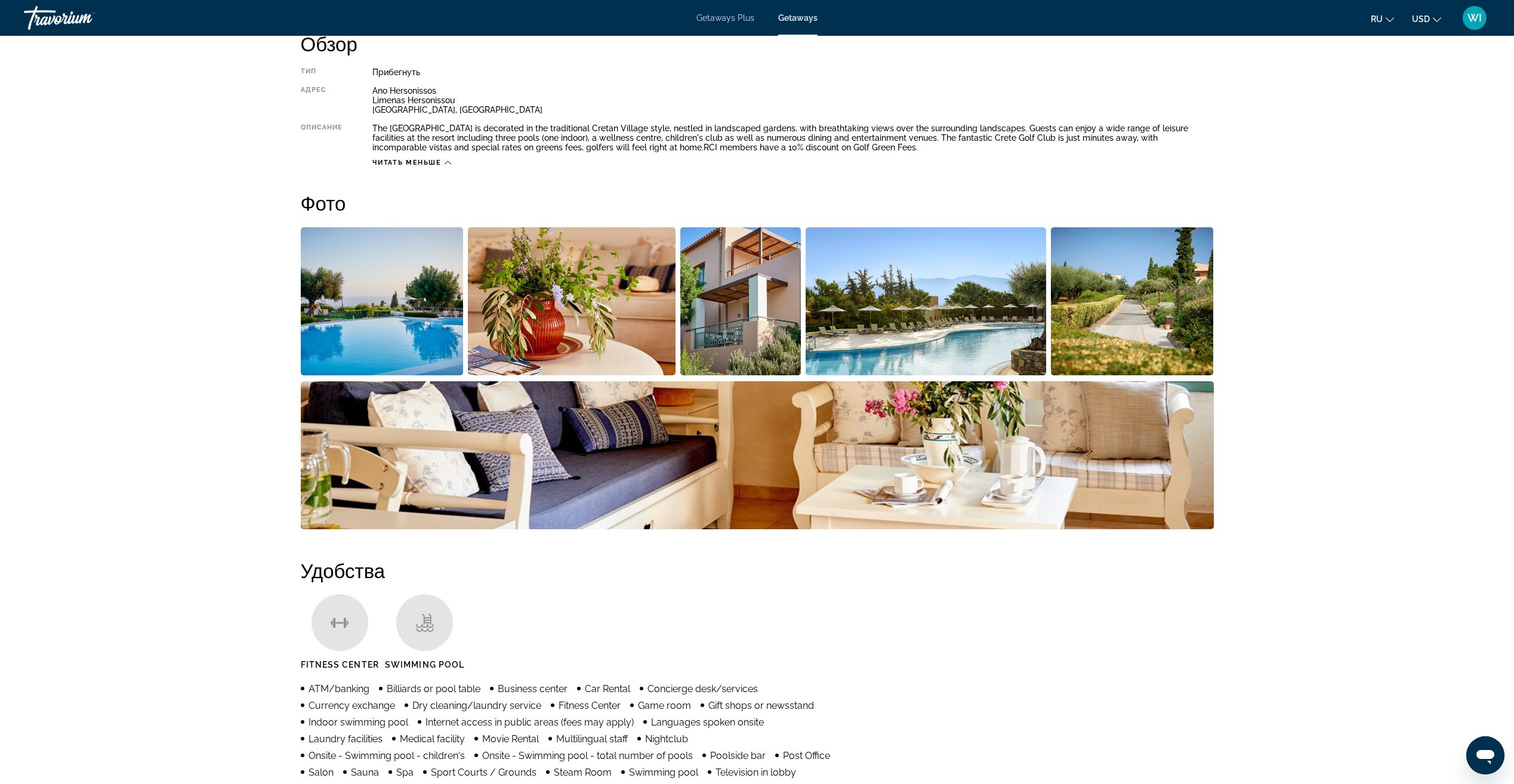
click at [441, 160] on span "Читать меньше" at bounding box center [406, 163] width 69 height 8
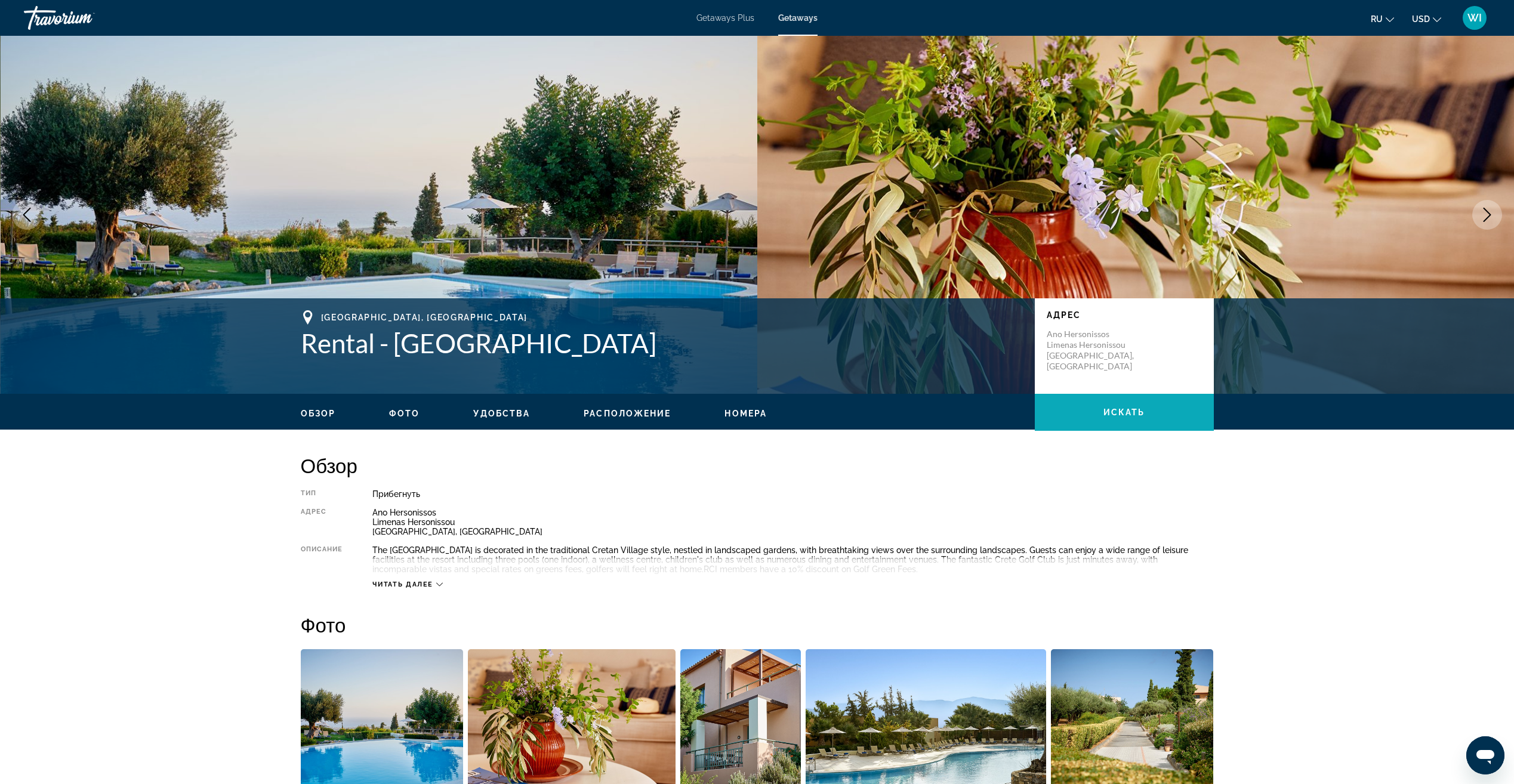
click at [1143, 414] on span "искать" at bounding box center [1124, 412] width 41 height 9
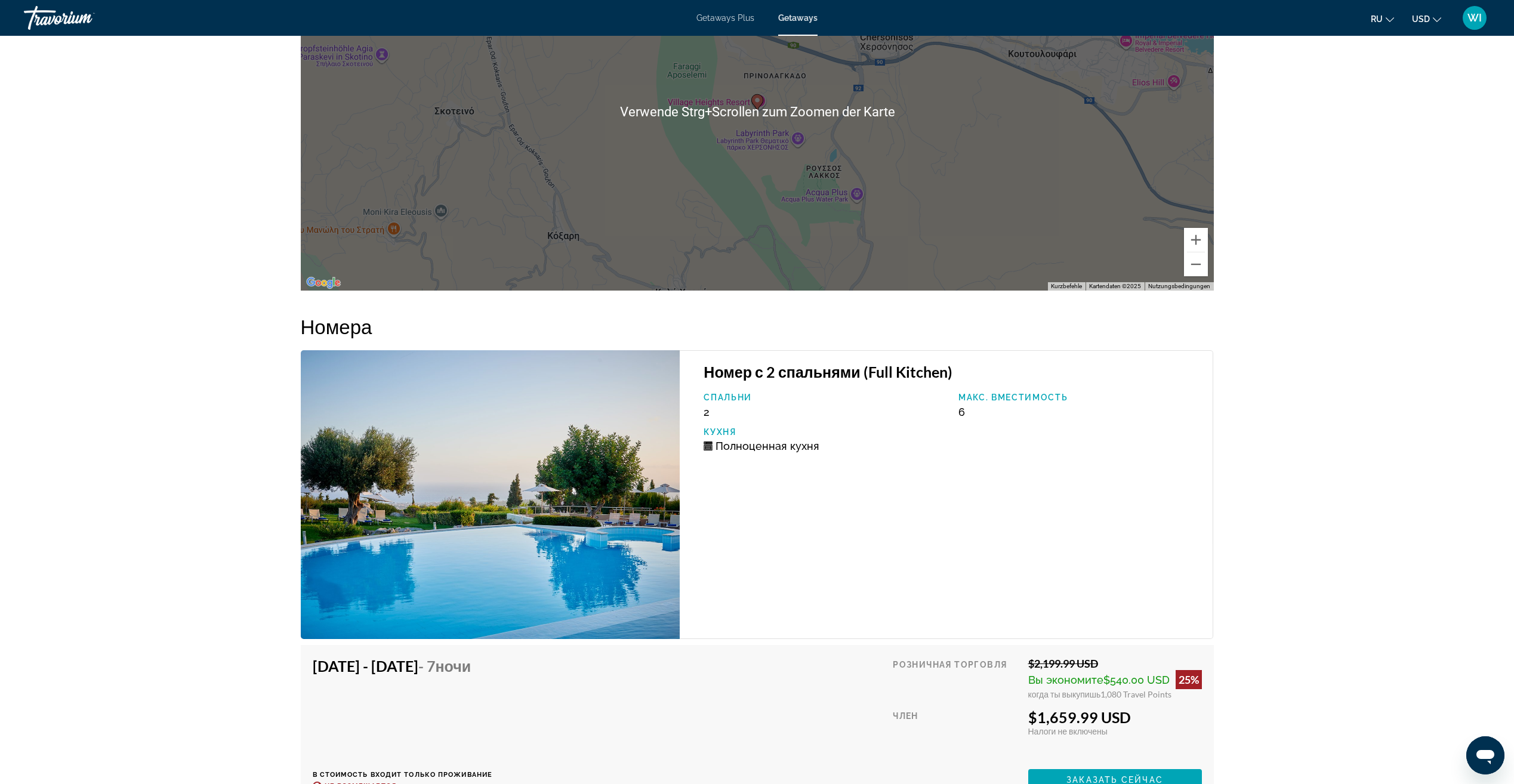
scroll to position [1372, 0]
